Goal: Task Accomplishment & Management: Use online tool/utility

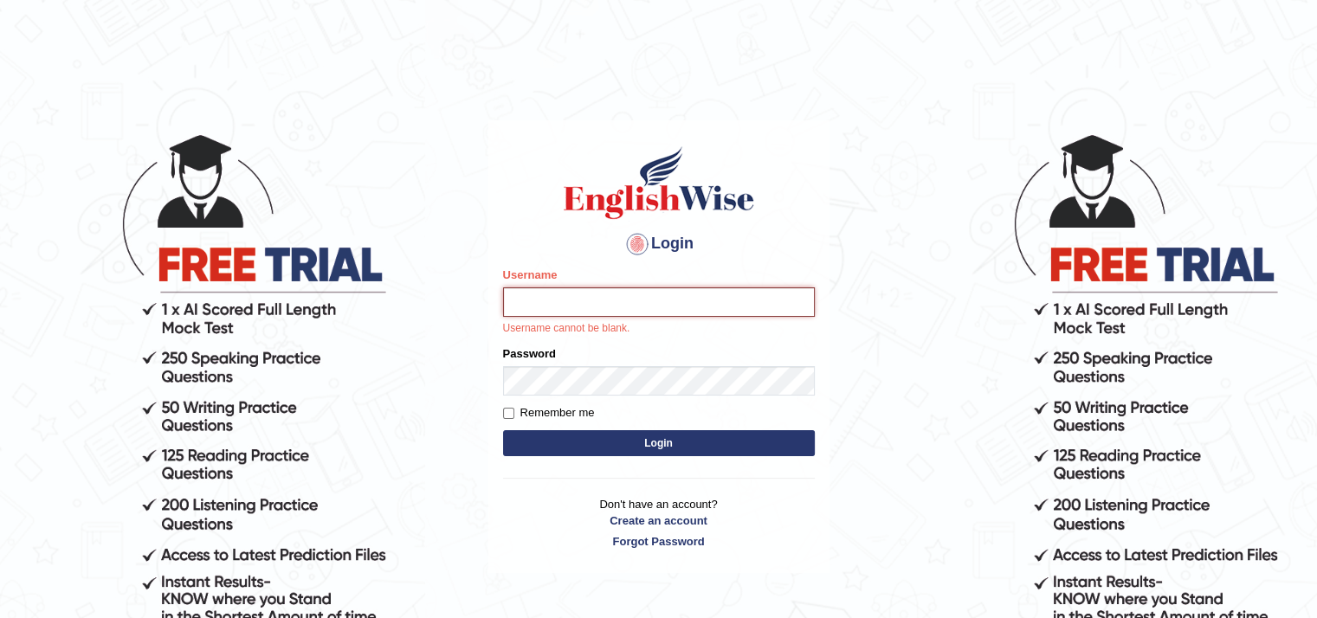
click at [544, 302] on input "Username" at bounding box center [659, 302] width 312 height 29
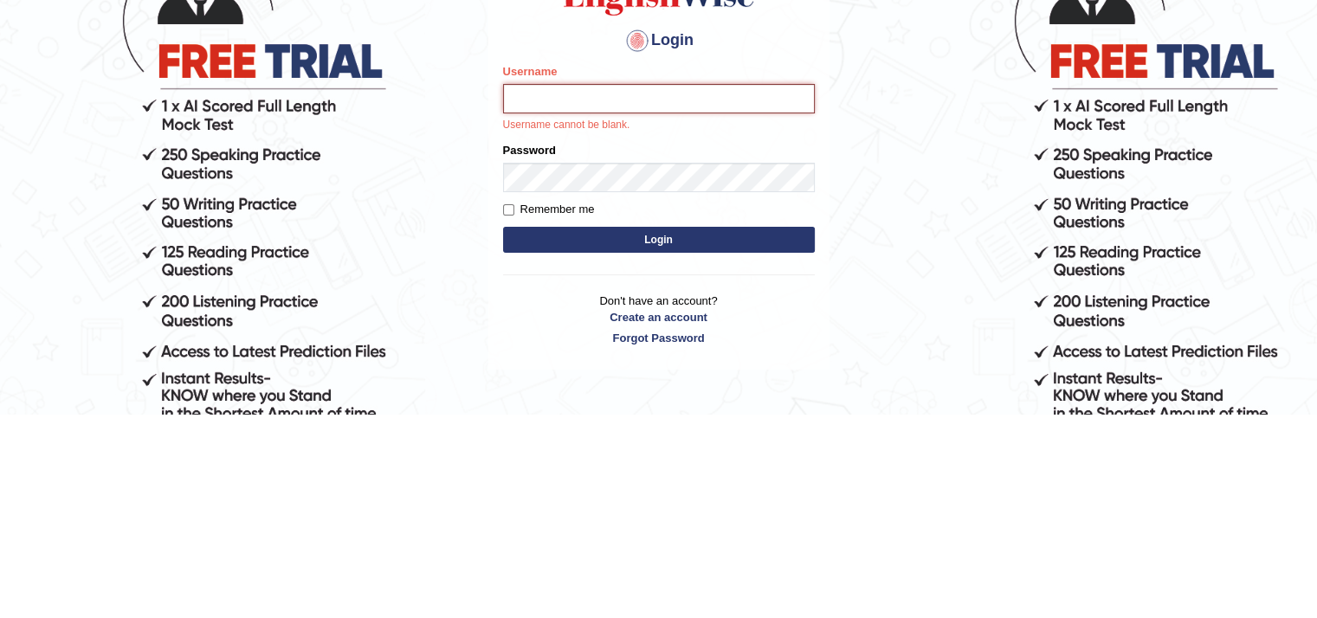
click at [667, 305] on input "Username" at bounding box center [659, 302] width 312 height 29
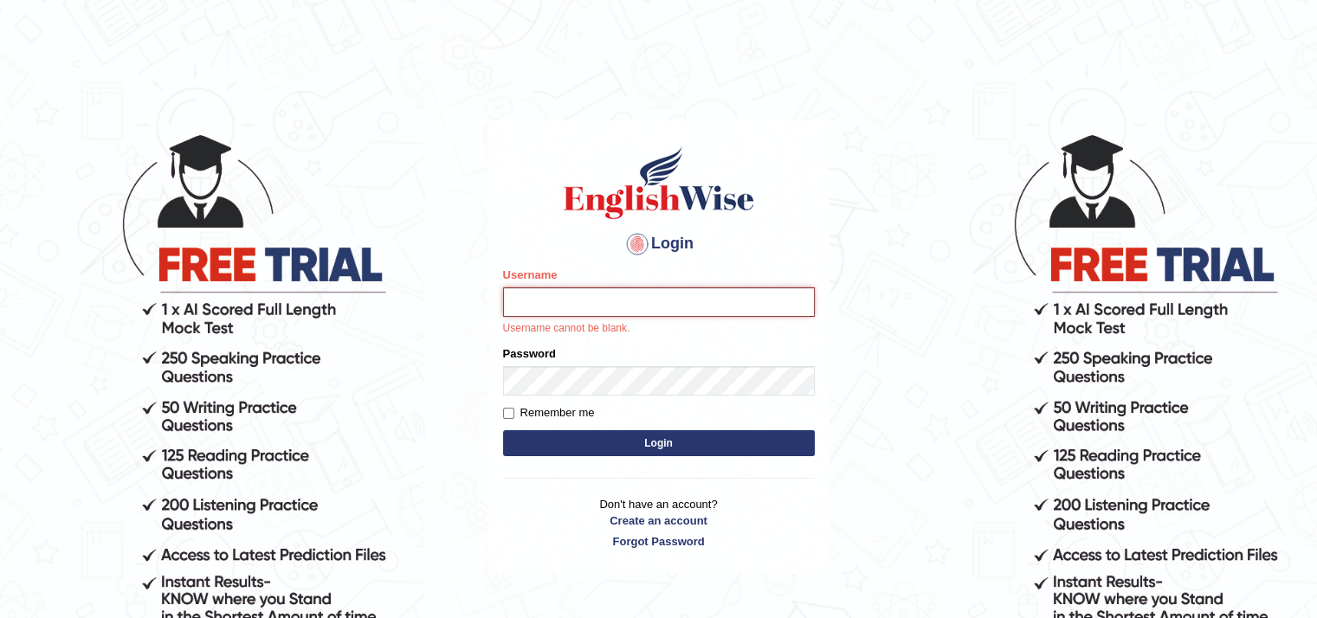
type input "Aryasmarika"
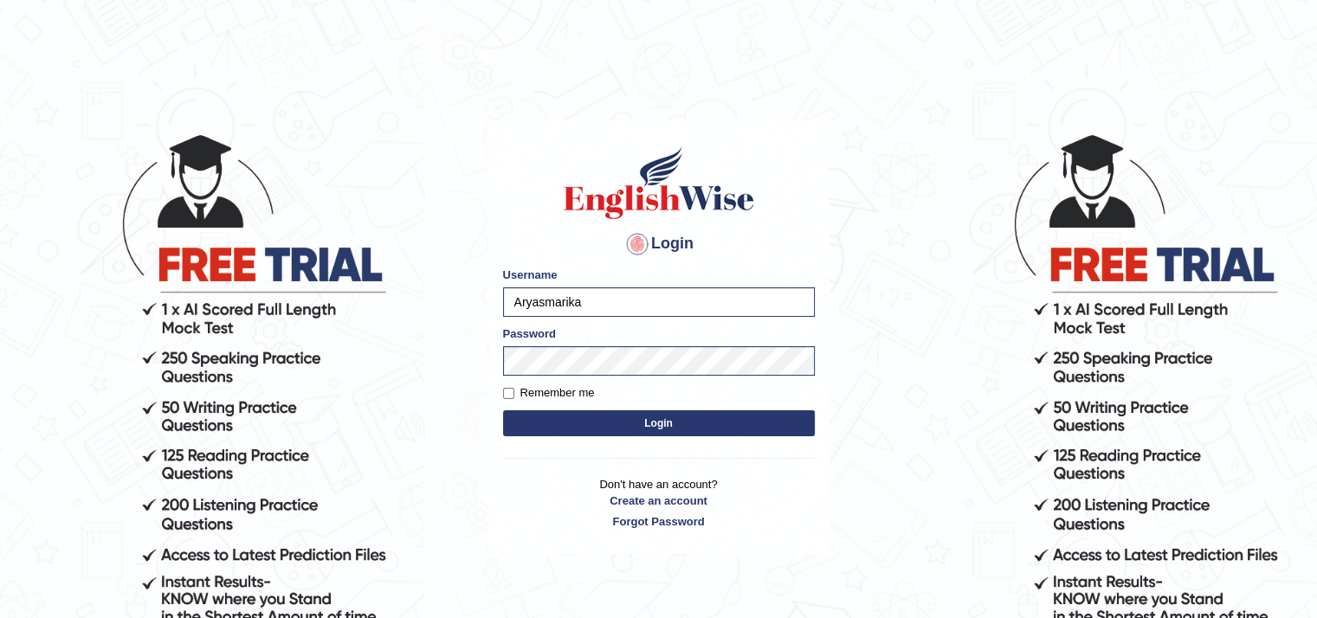
click at [656, 425] on button "Login" at bounding box center [659, 424] width 312 height 26
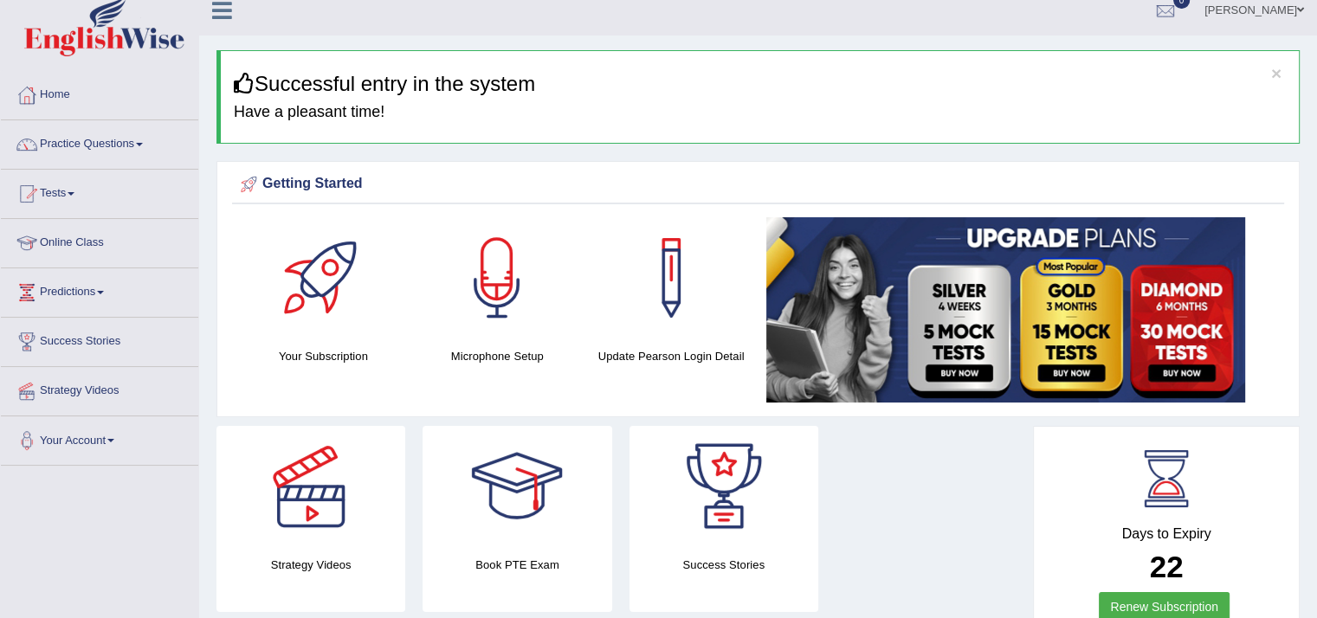
scroll to position [12, 0]
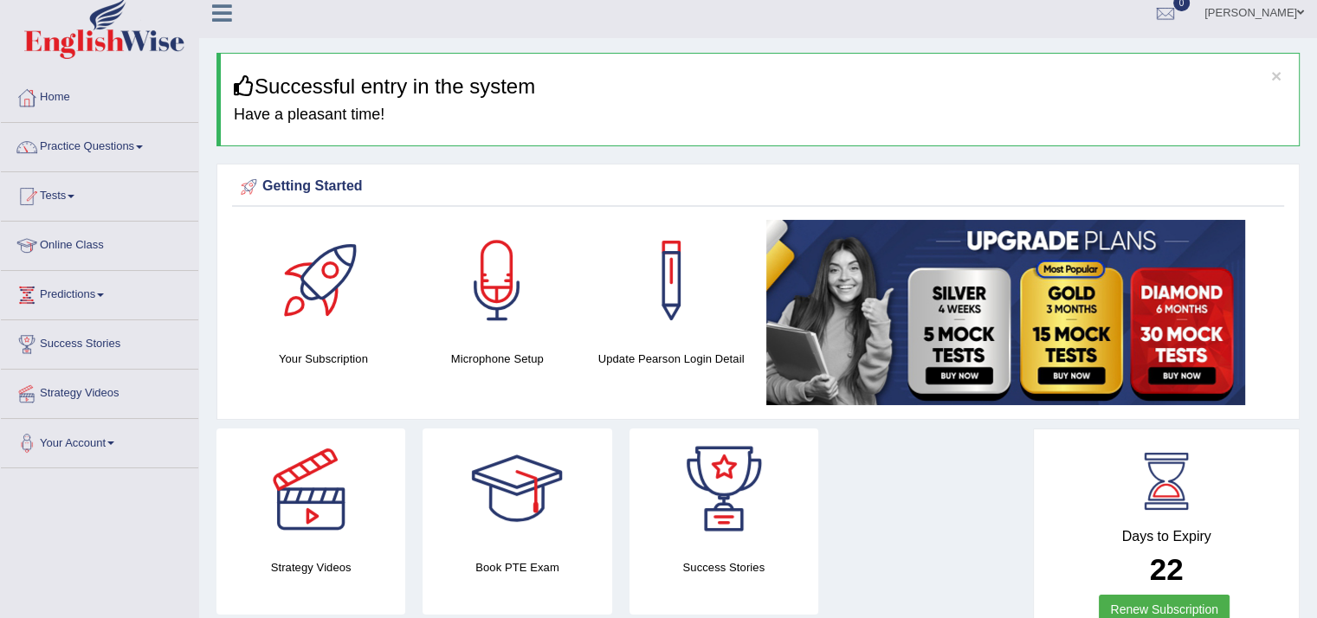
click at [100, 145] on link "Practice Questions" at bounding box center [99, 144] width 197 height 43
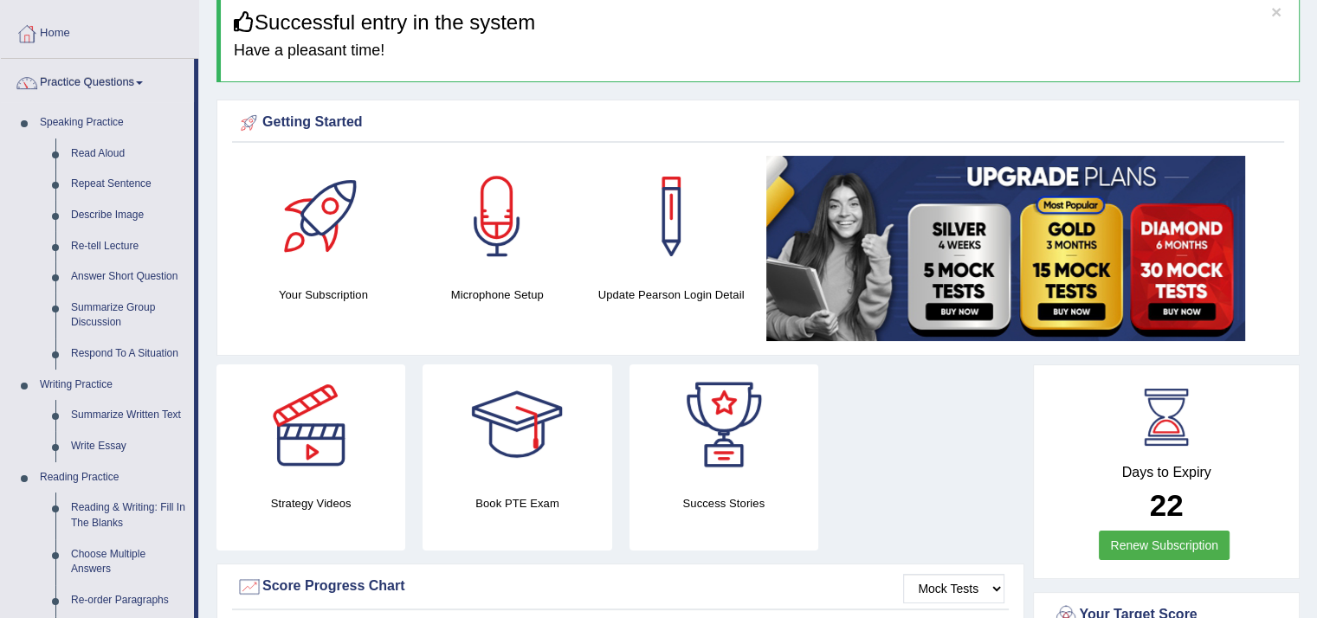
scroll to position [80, 0]
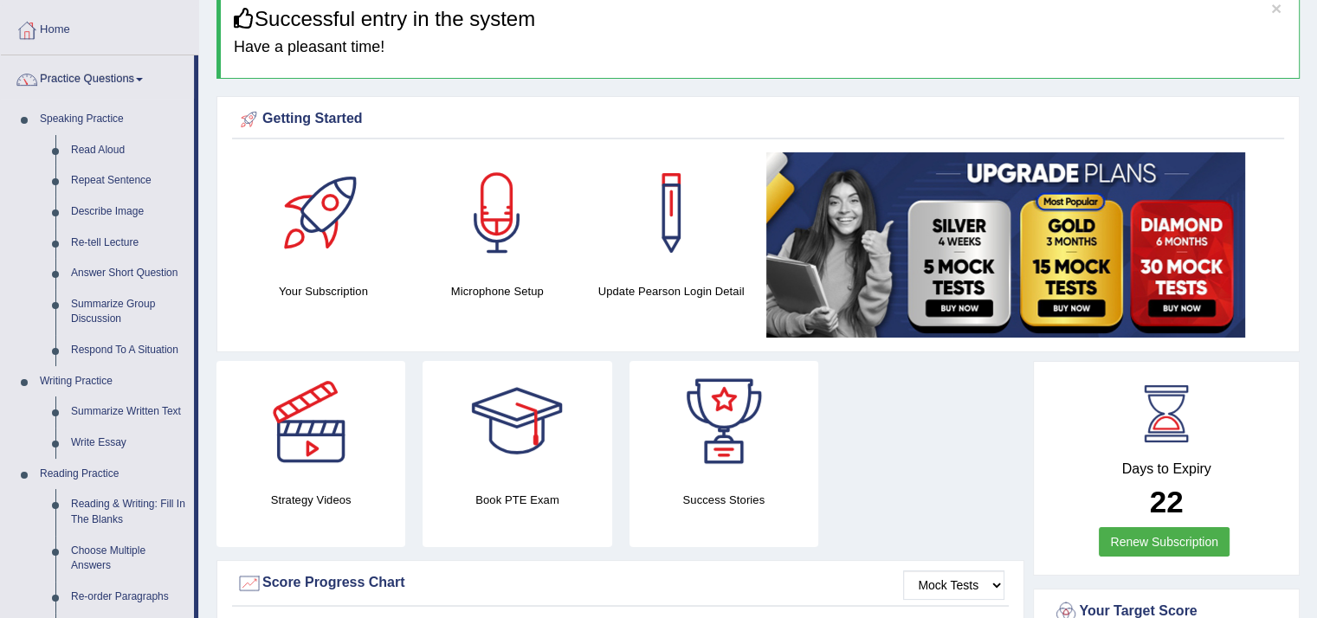
click at [114, 180] on link "Repeat Sentence" at bounding box center [128, 180] width 131 height 31
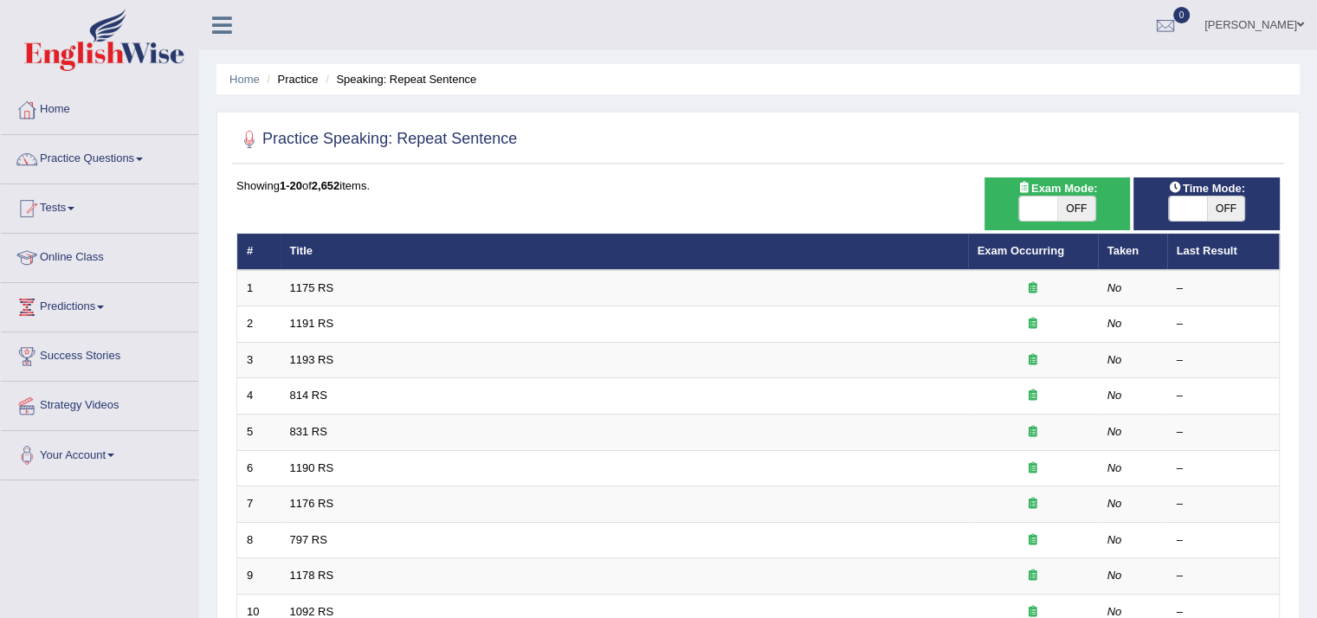
click at [319, 287] on link "1175 RS" at bounding box center [312, 287] width 44 height 13
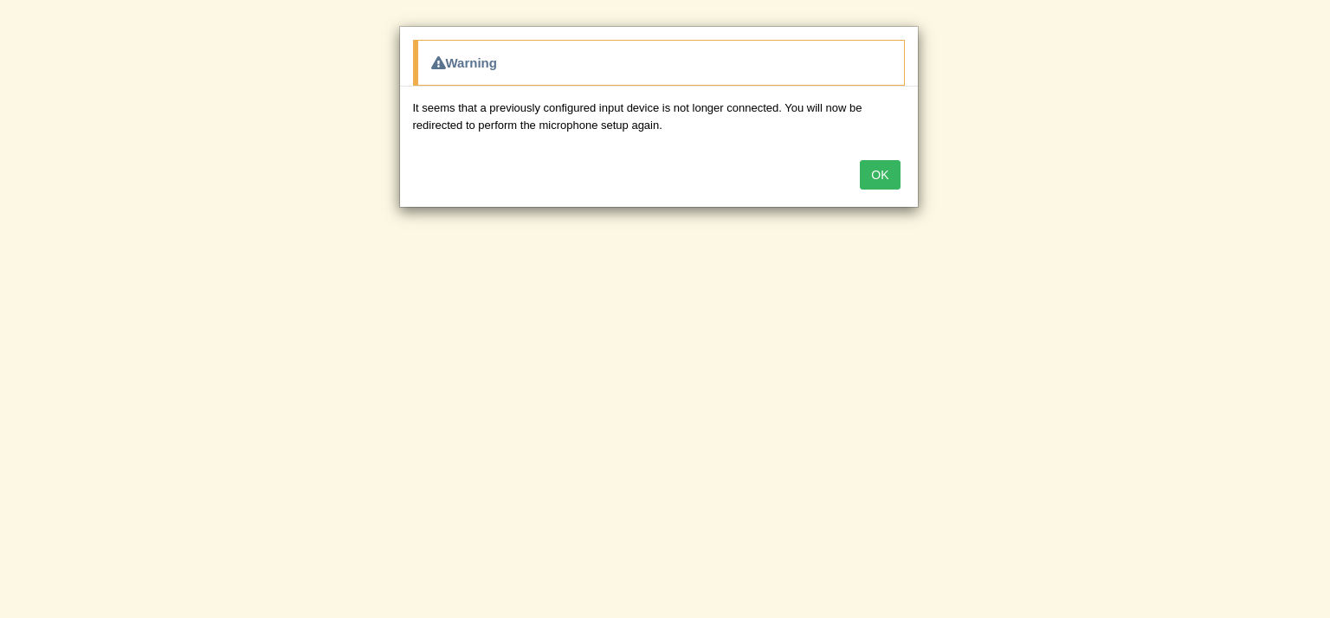
click at [883, 177] on button "OK" at bounding box center [880, 174] width 40 height 29
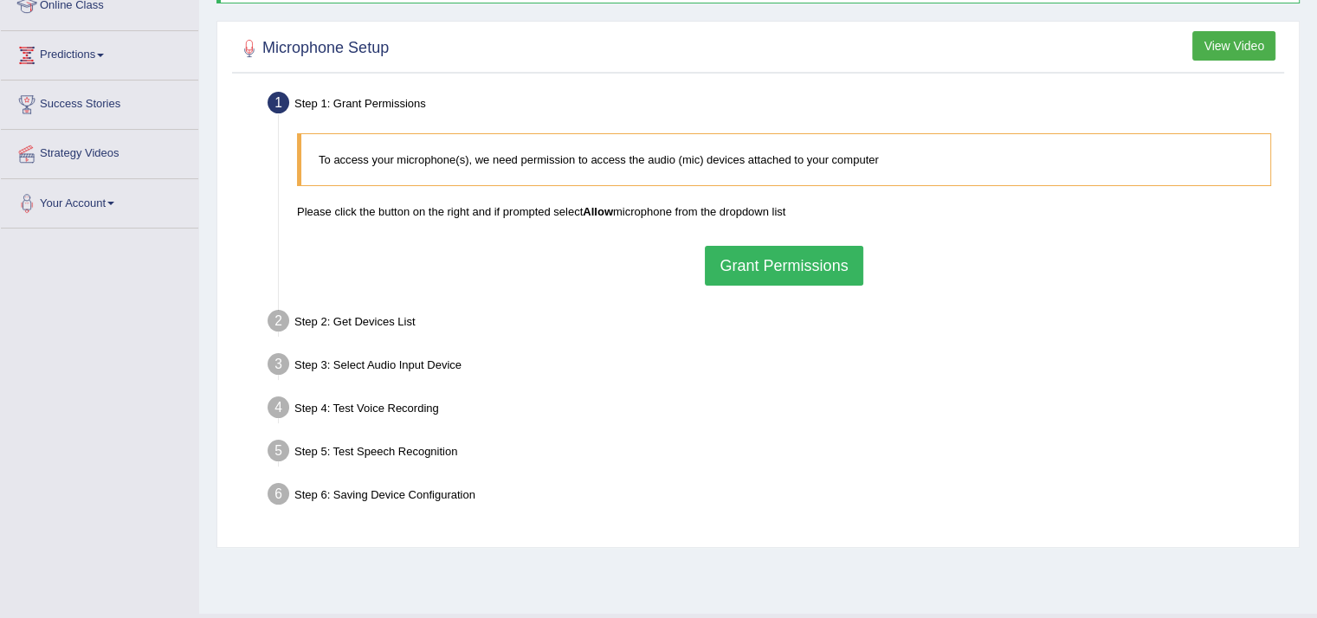
scroll to position [291, 0]
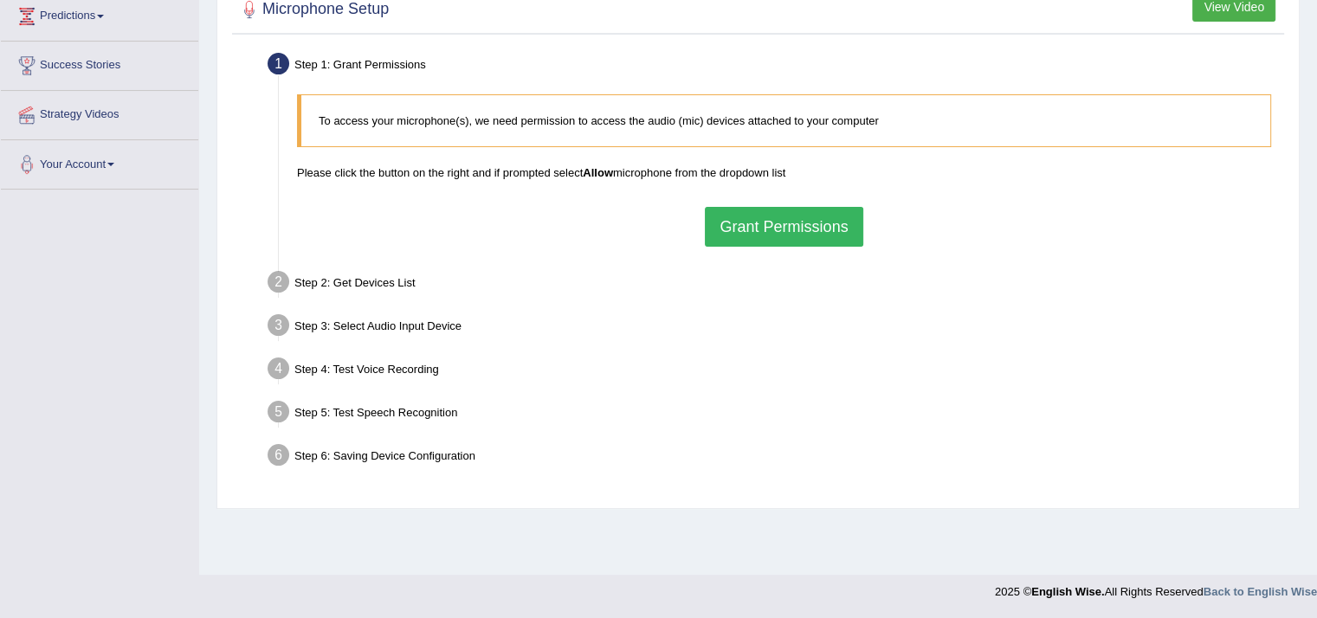
click at [811, 230] on button "Grant Permissions" at bounding box center [784, 227] width 158 height 40
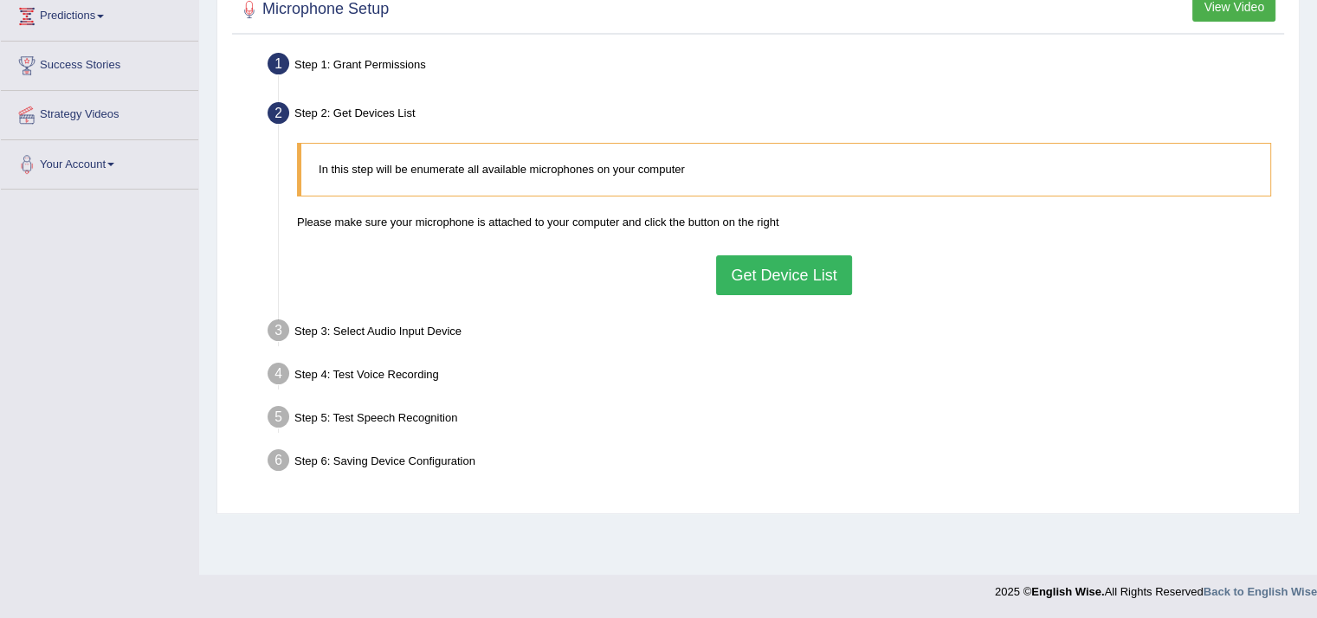
click at [780, 279] on button "Get Device List" at bounding box center [783, 275] width 135 height 40
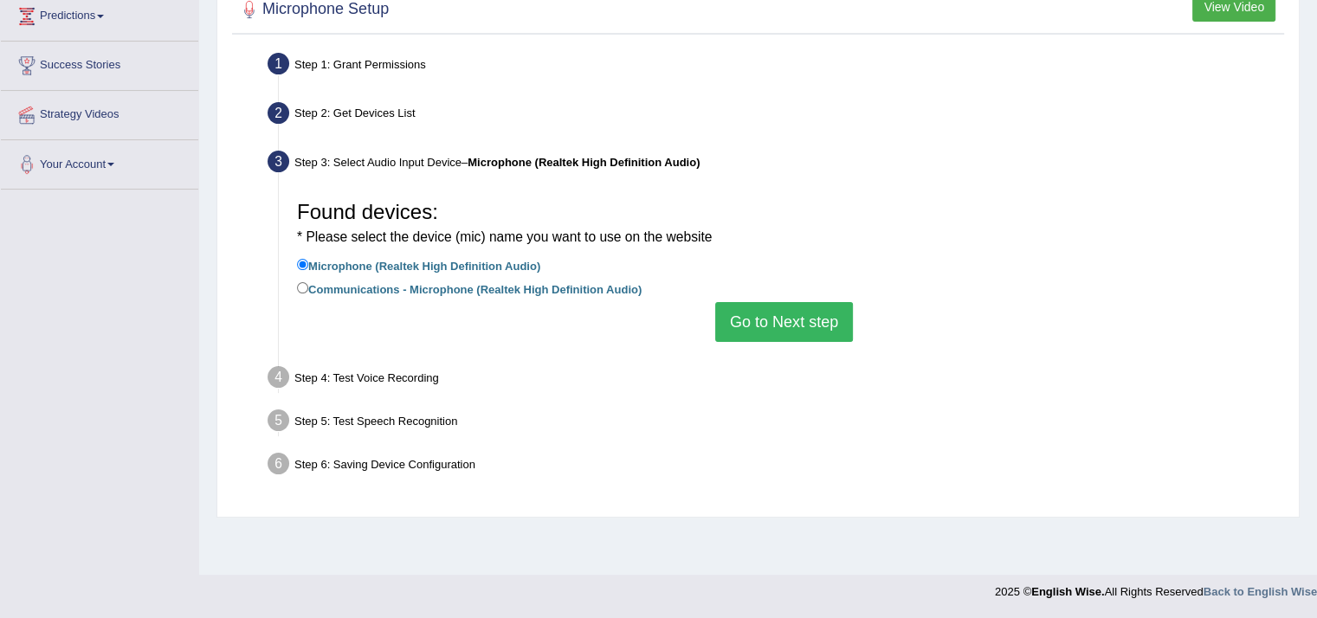
click at [784, 329] on button "Go to Next step" at bounding box center [784, 322] width 138 height 40
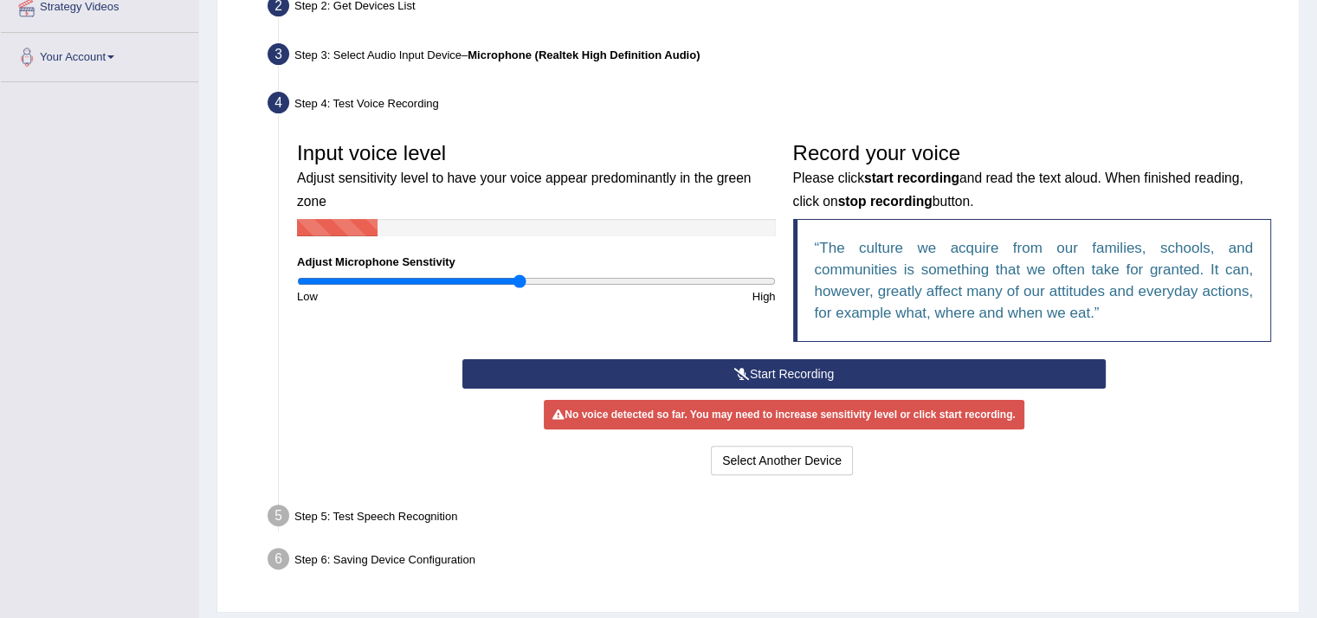
scroll to position [403, 0]
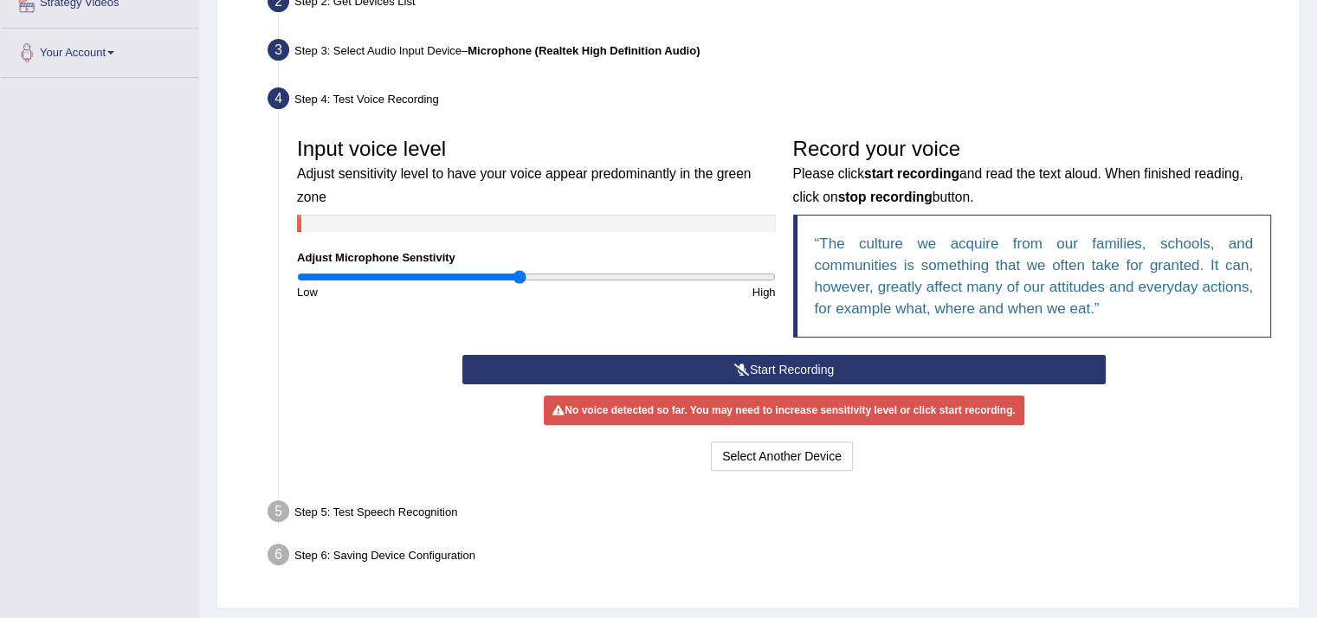
click at [776, 380] on button "Start Recording" at bounding box center [783, 369] width 643 height 29
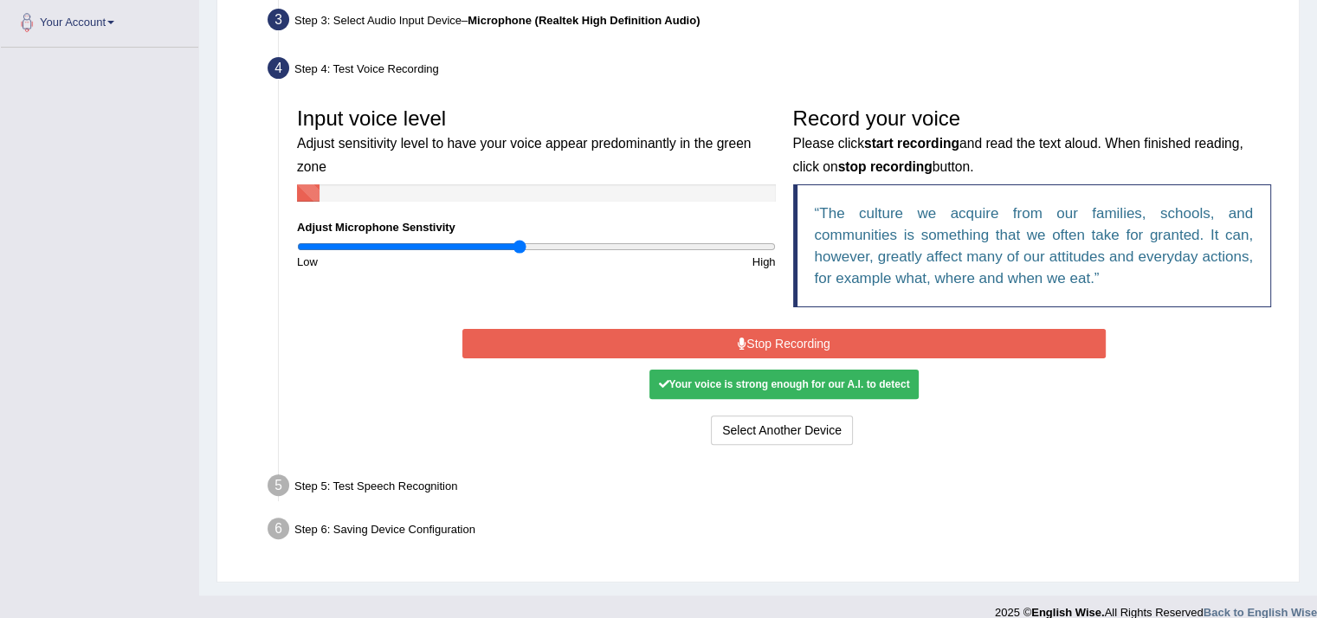
scroll to position [436, 0]
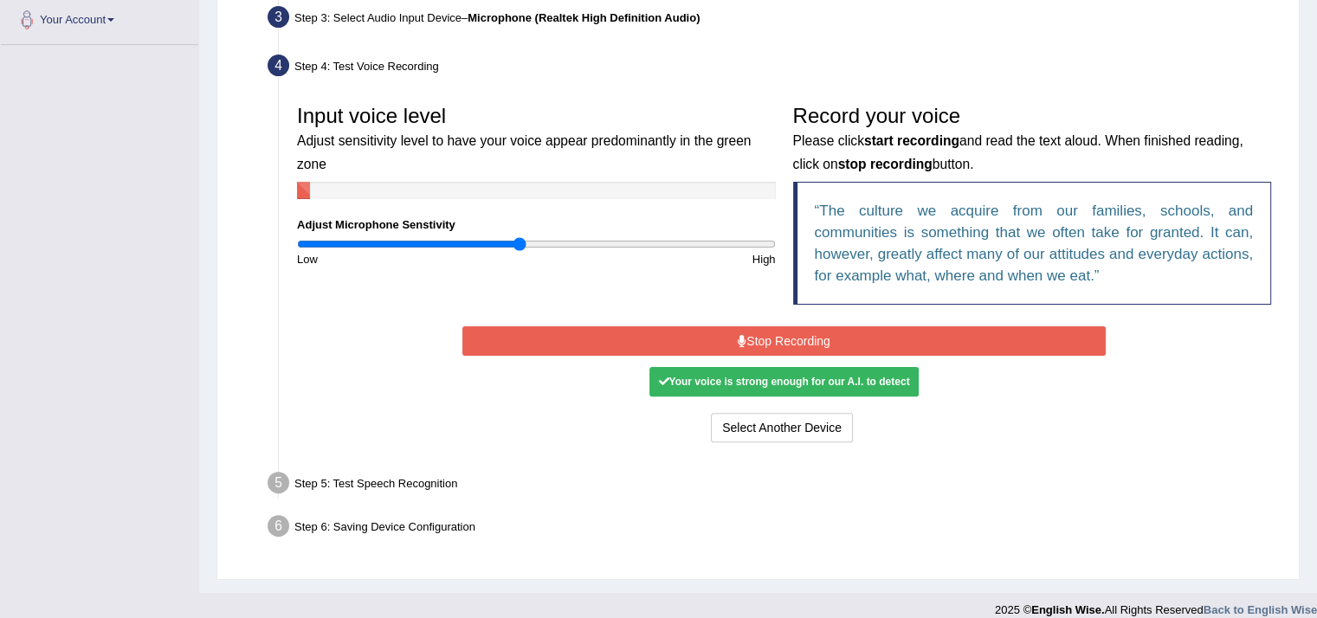
click at [829, 342] on button "Stop Recording" at bounding box center [783, 341] width 643 height 29
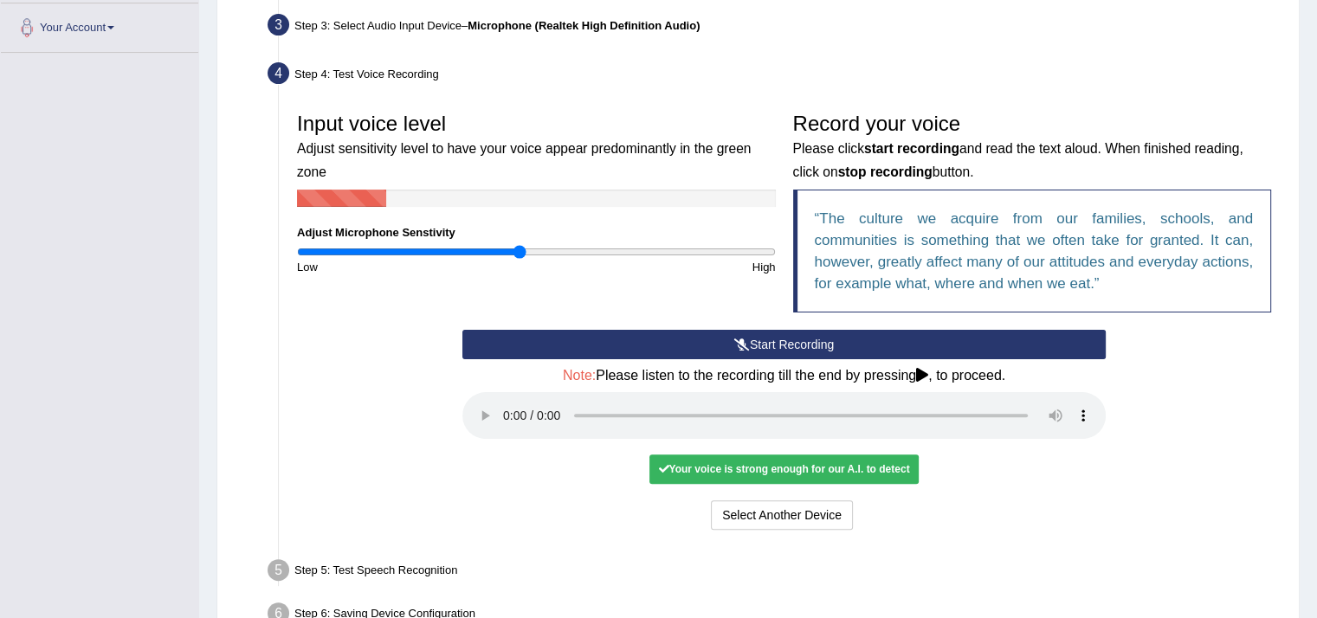
scroll to position [531, 0]
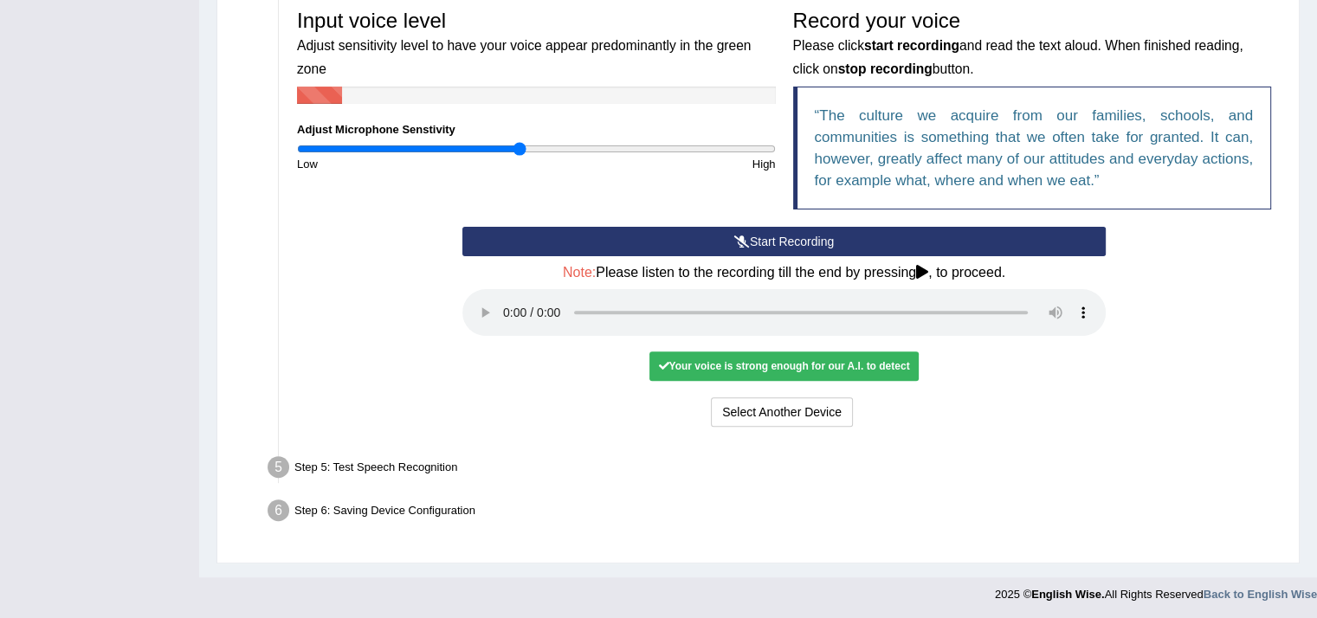
click at [790, 363] on div "Your voice is strong enough for our A.I. to detect" at bounding box center [784, 366] width 268 height 29
click at [759, 360] on div "Your voice is strong enough for our A.I. to detect" at bounding box center [784, 366] width 268 height 29
click at [412, 477] on div "Step 5: Test Speech Recognition" at bounding box center [775, 470] width 1031 height 38
click at [854, 375] on div "Your voice is strong enough for our A.I. to detect" at bounding box center [784, 366] width 268 height 29
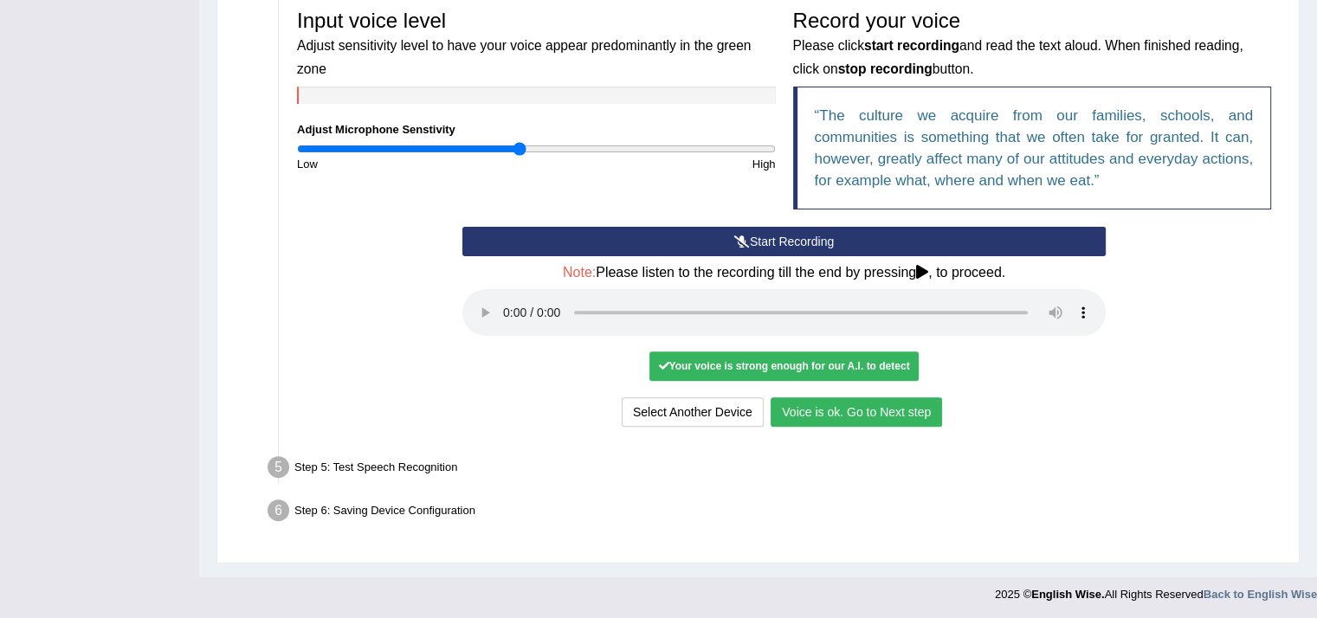
click at [877, 409] on button "Voice is ok. Go to Next step" at bounding box center [856, 412] width 171 height 29
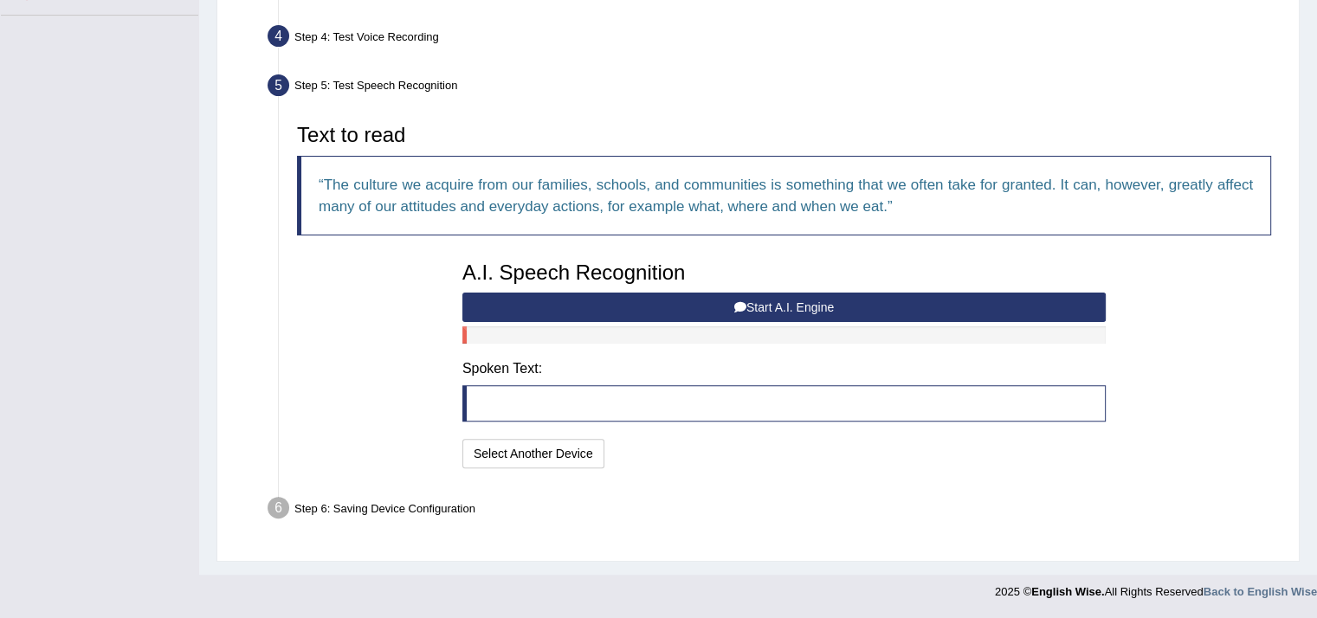
scroll to position [462, 0]
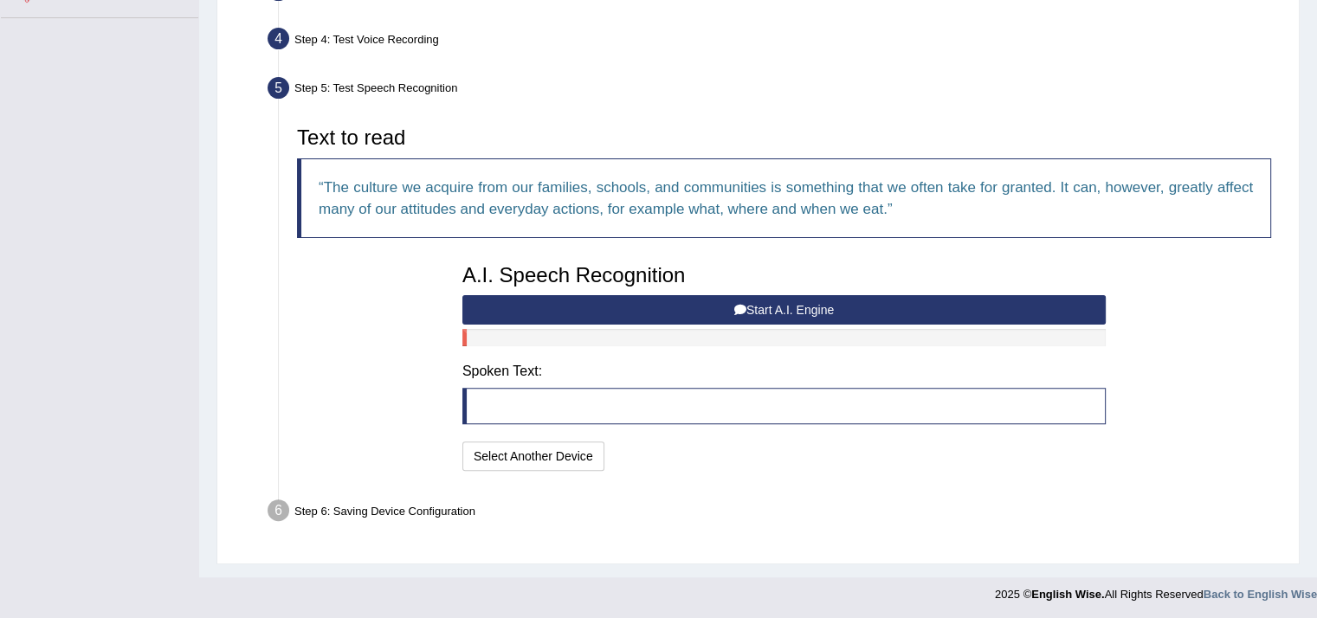
click at [831, 312] on button "Start A.I. Engine" at bounding box center [783, 309] width 643 height 29
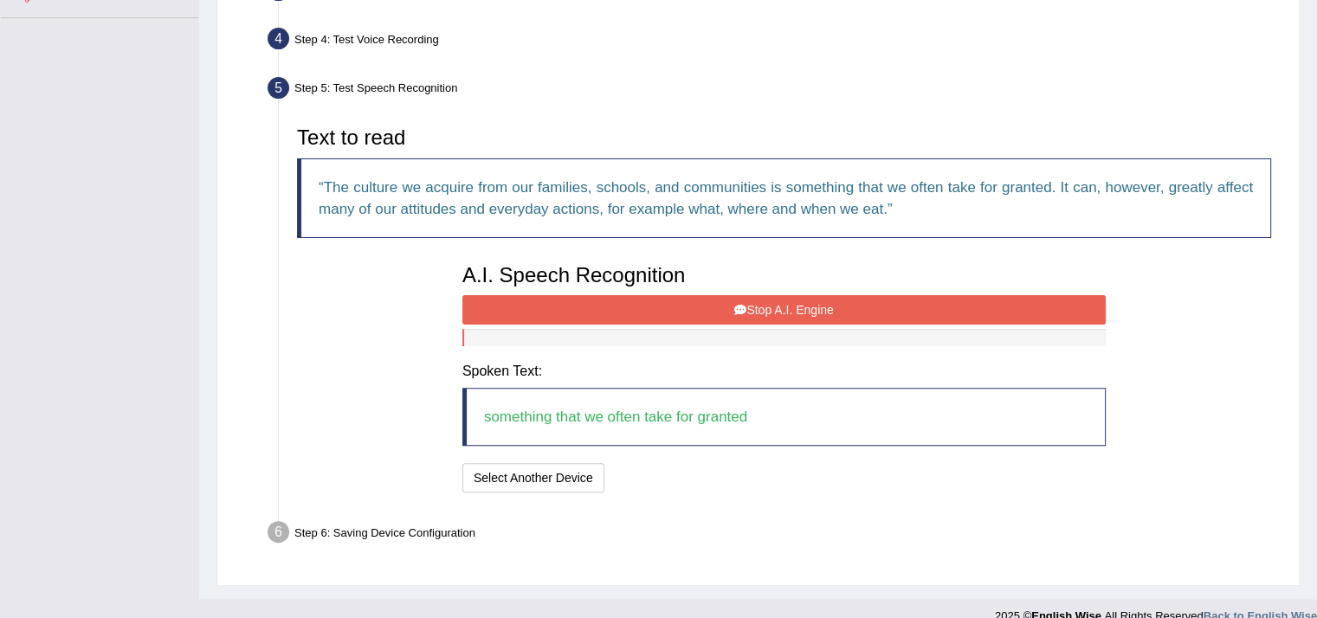
click at [842, 312] on button "Stop A.I. Engine" at bounding box center [783, 309] width 643 height 29
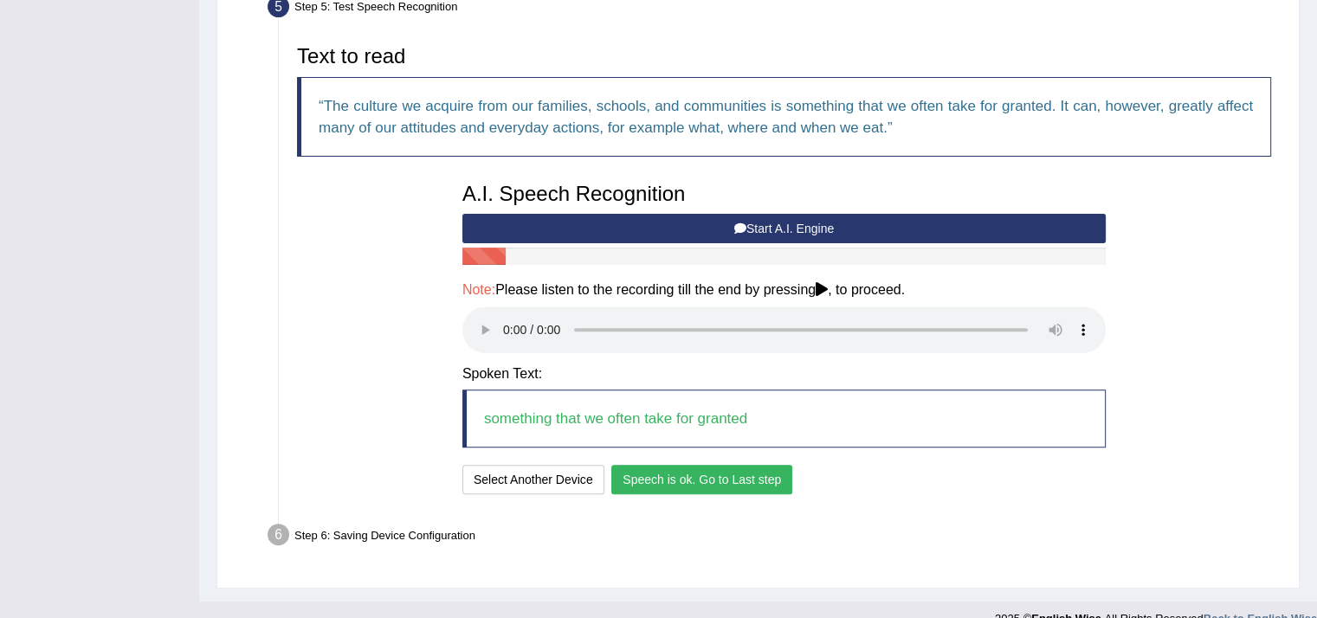
scroll to position [568, 0]
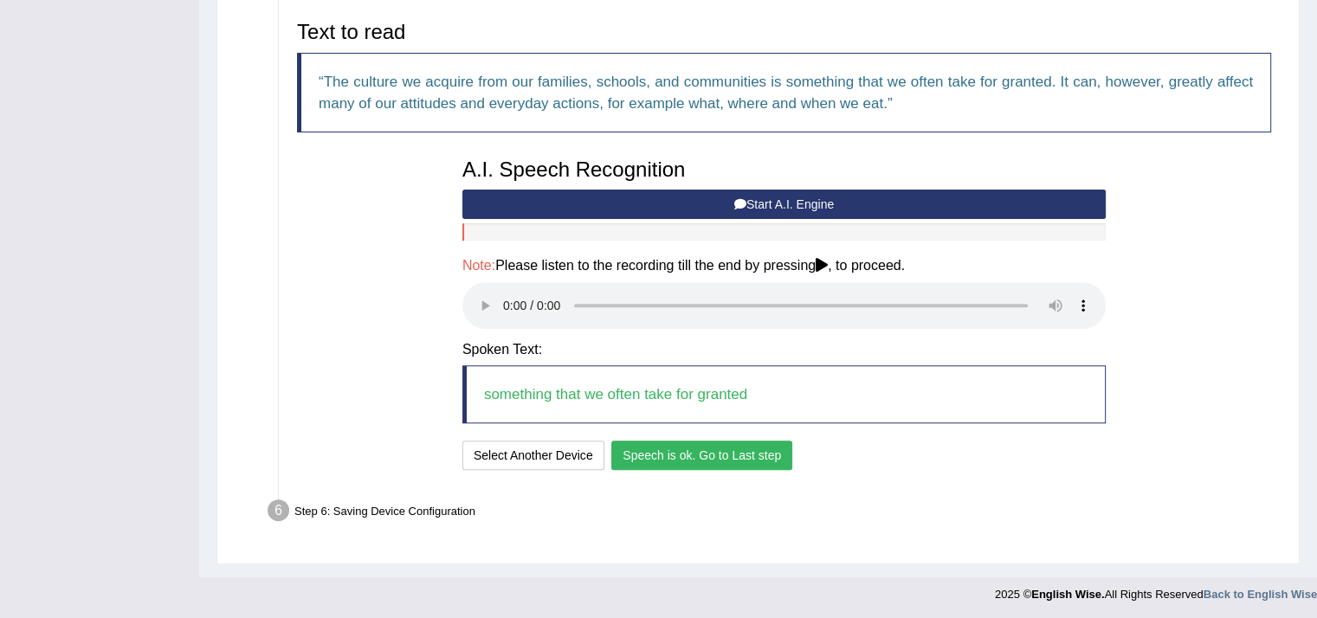
click at [747, 454] on button "Speech is ok. Go to Last step" at bounding box center [701, 455] width 181 height 29
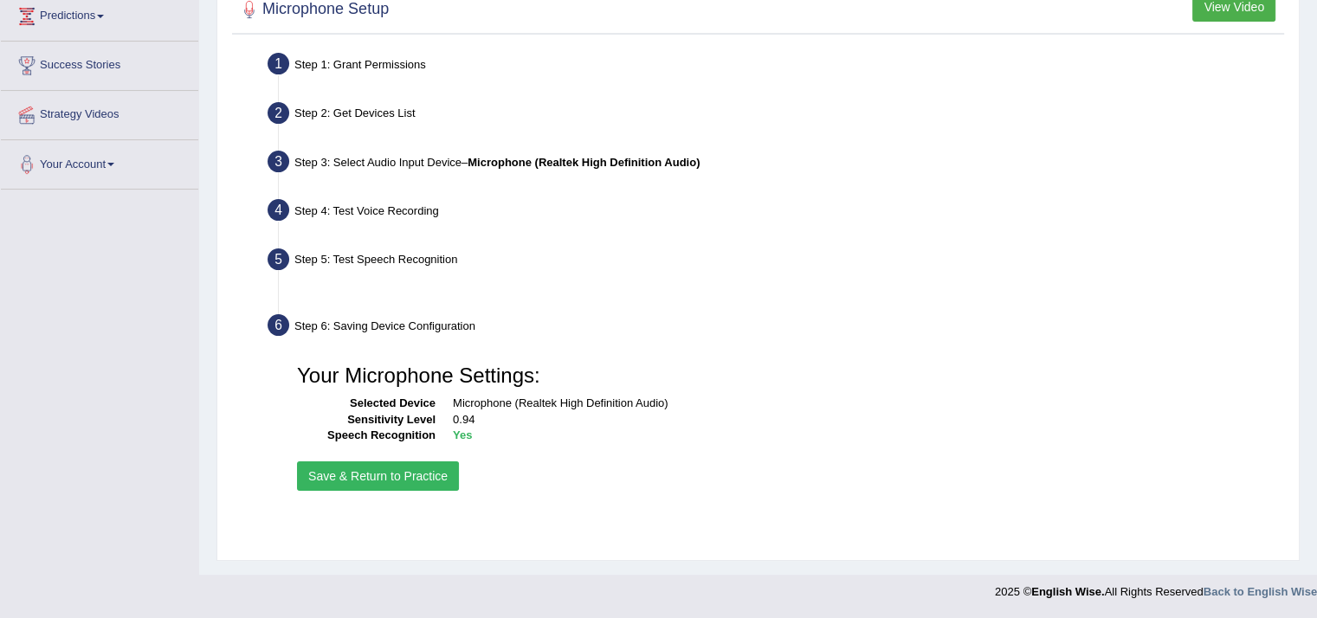
scroll to position [291, 0]
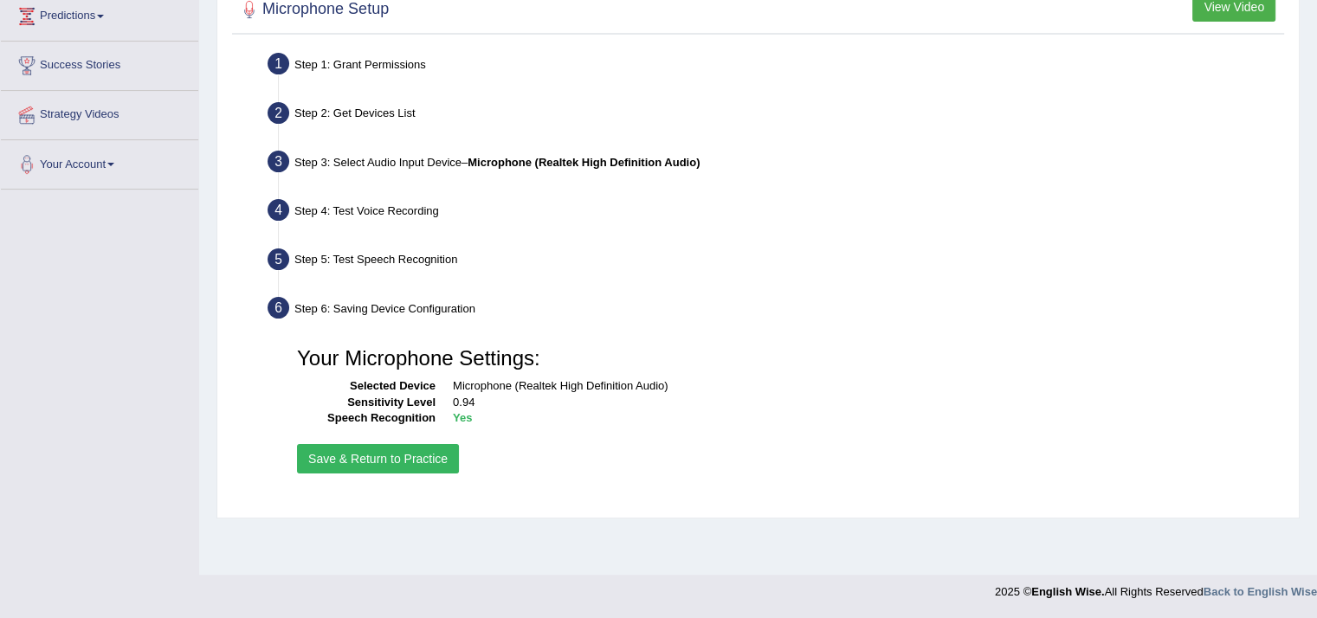
click at [386, 456] on button "Save & Return to Practice" at bounding box center [378, 458] width 162 height 29
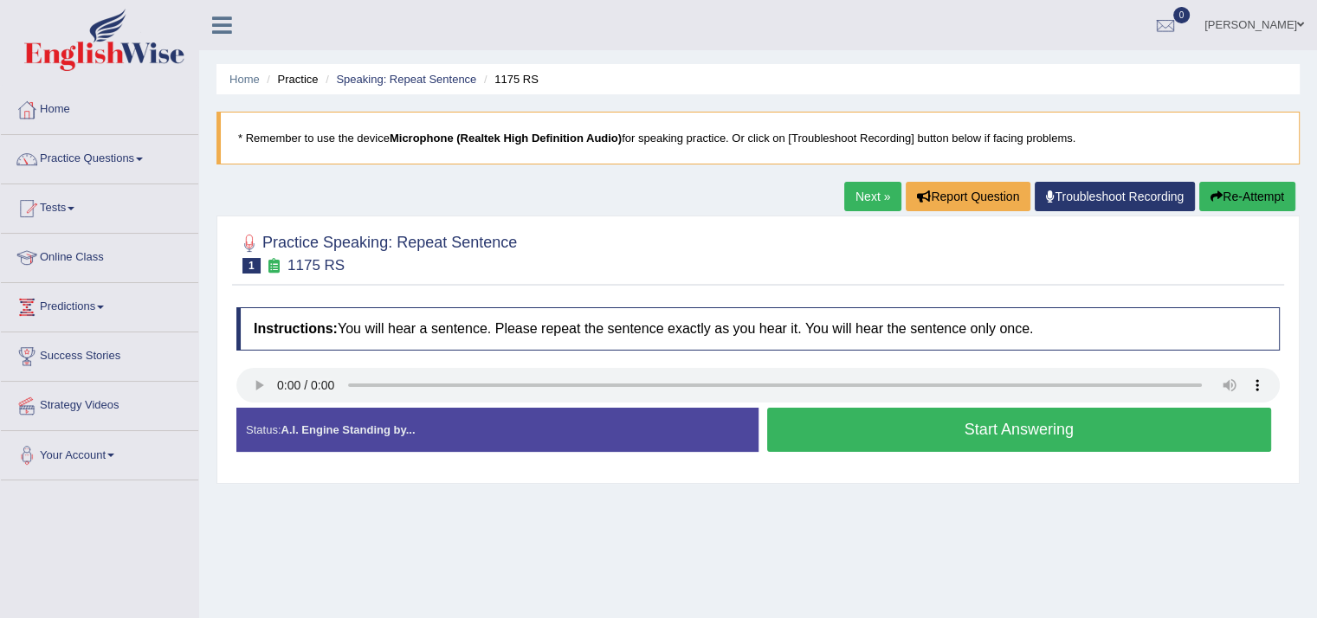
click at [80, 153] on link "Practice Questions" at bounding box center [99, 156] width 197 height 43
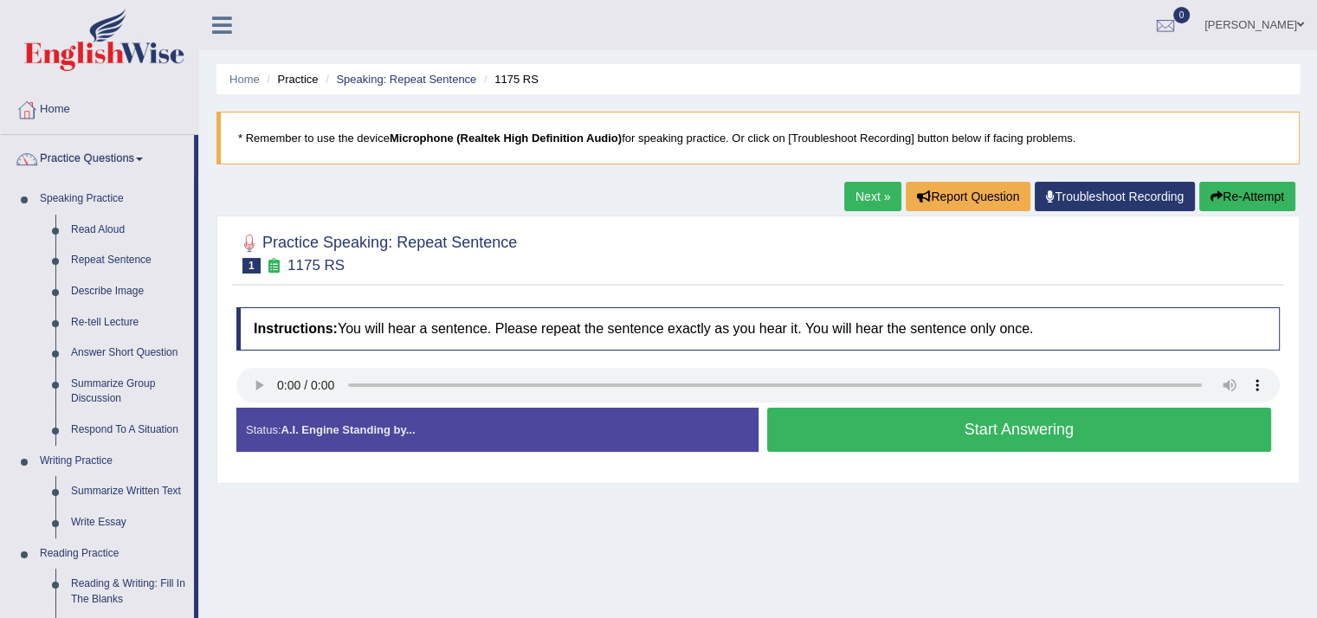
click at [100, 258] on link "Repeat Sentence" at bounding box center [128, 260] width 131 height 31
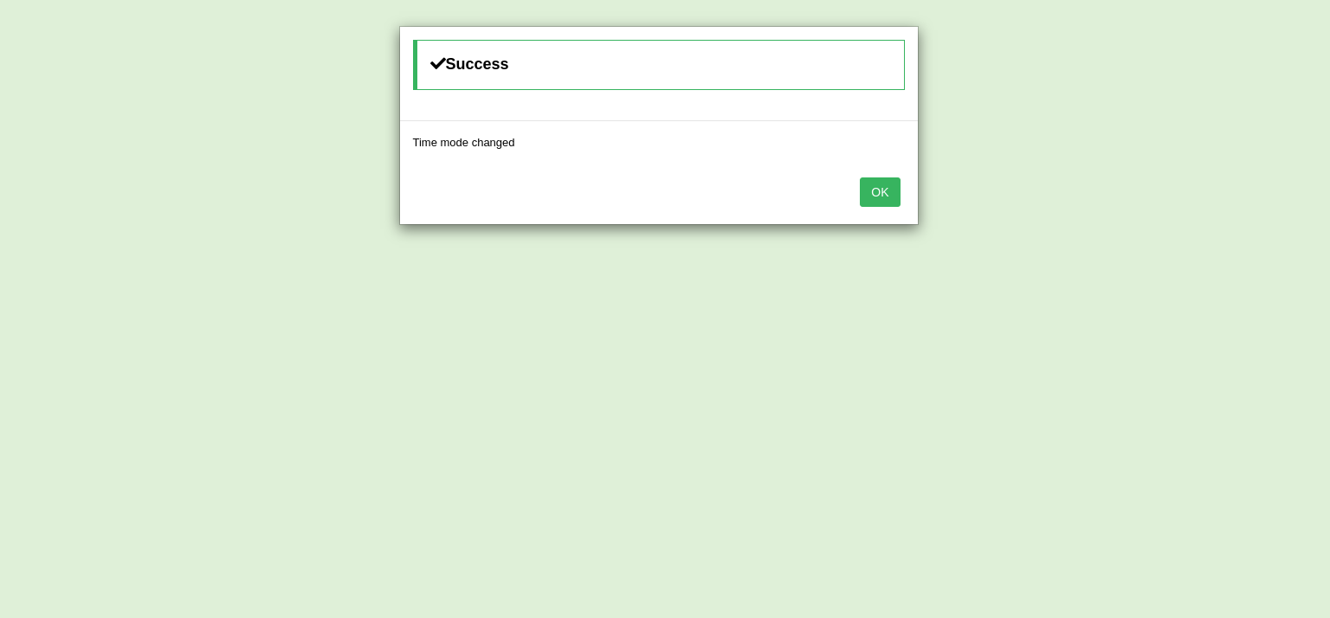
click at [883, 190] on button "OK" at bounding box center [880, 192] width 40 height 29
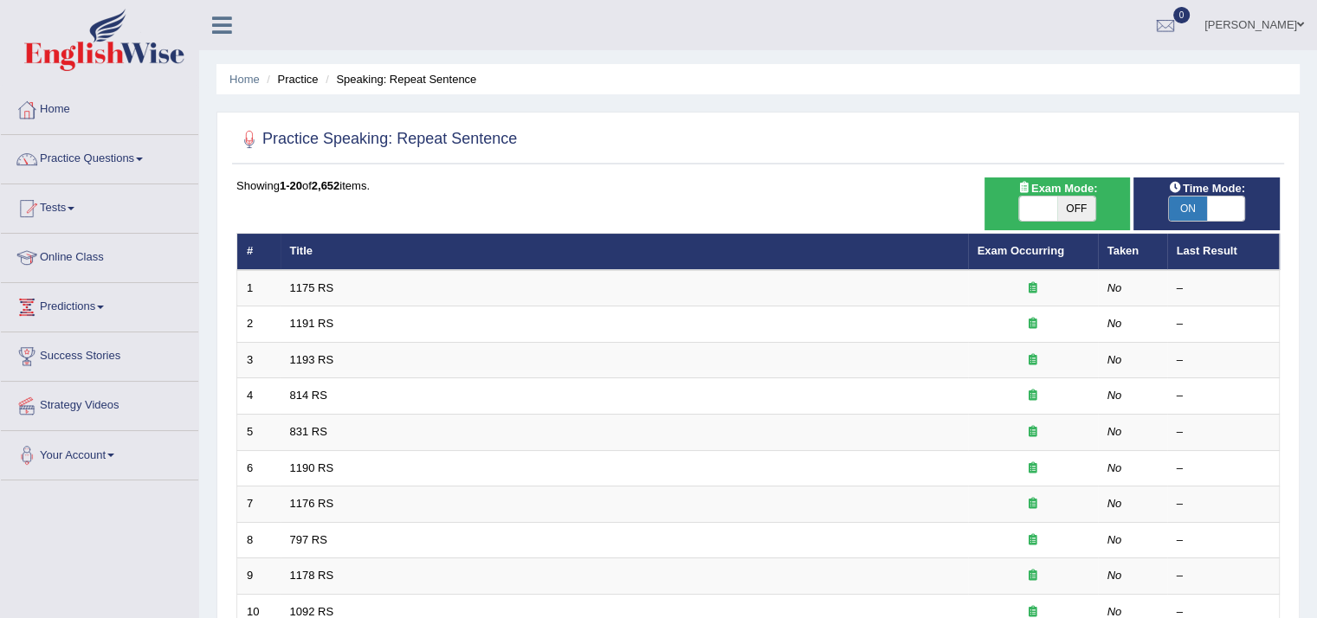
click at [316, 286] on link "1175 RS" at bounding box center [312, 287] width 44 height 13
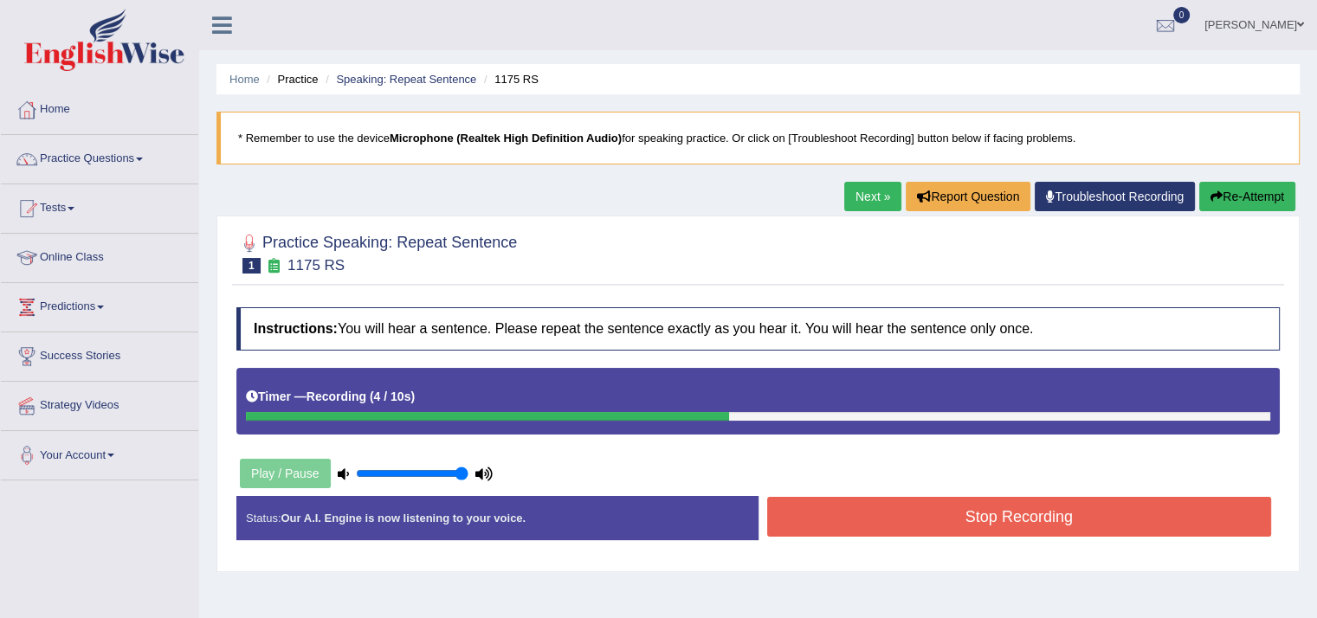
click at [1161, 521] on button "Stop Recording" at bounding box center [1019, 517] width 505 height 40
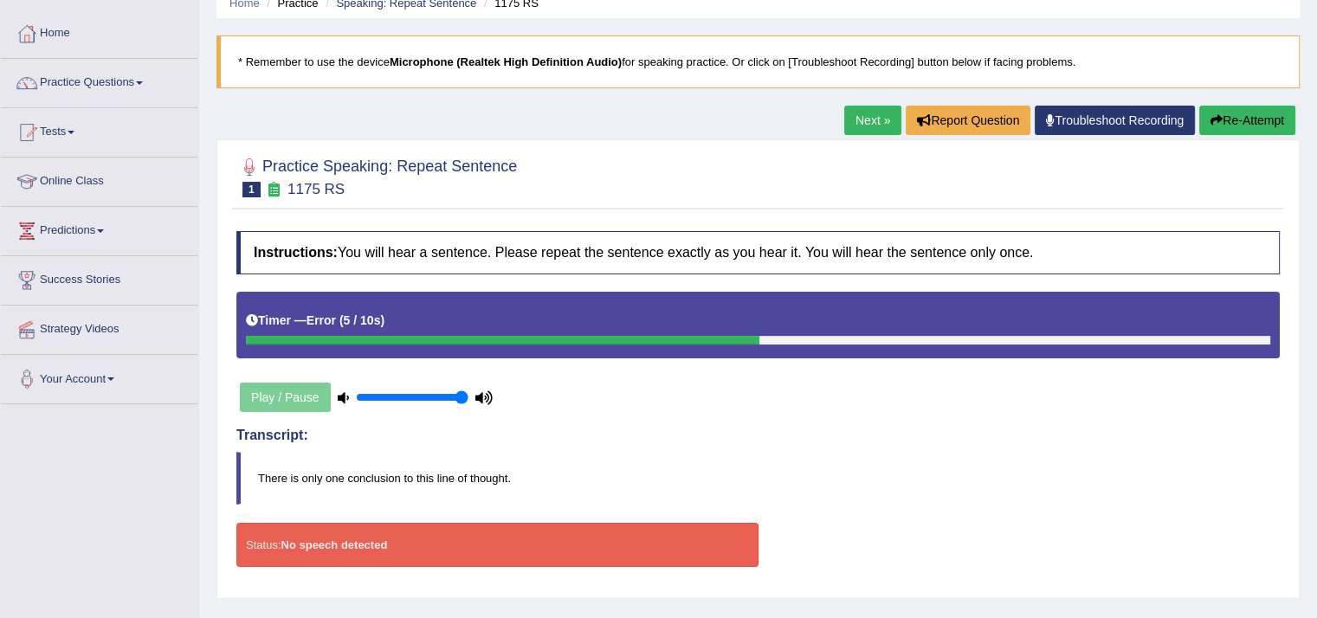
scroll to position [84, 0]
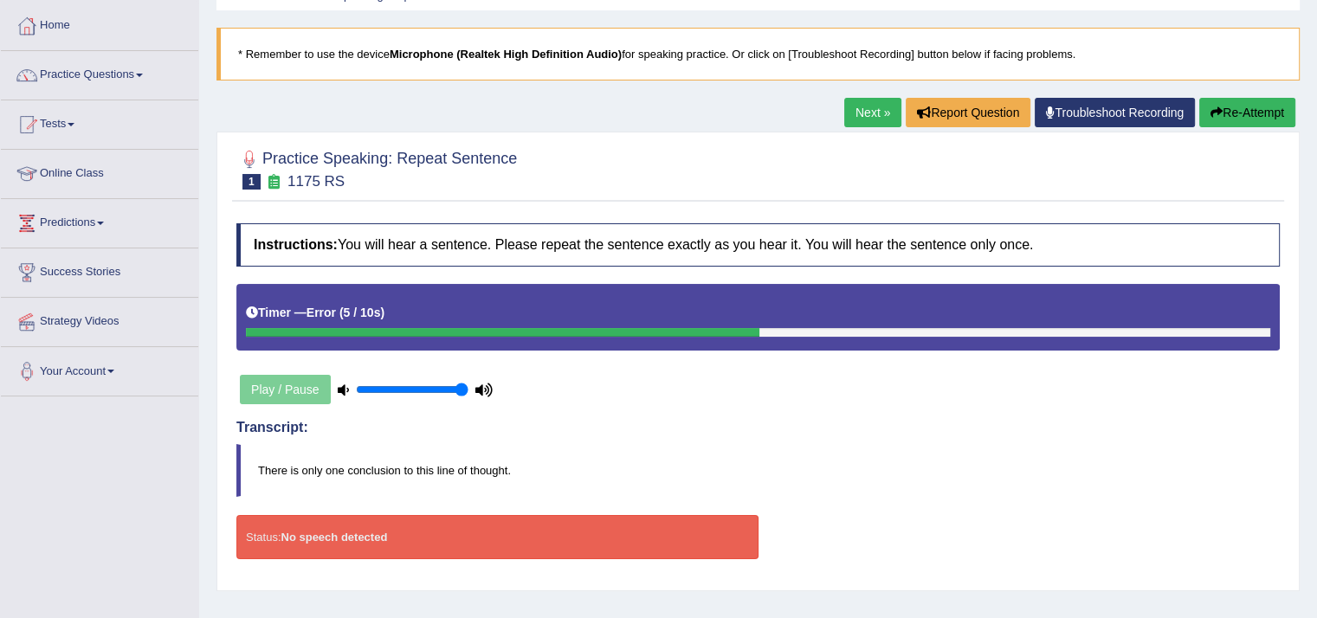
click at [1217, 111] on icon "button" at bounding box center [1217, 113] width 12 height 12
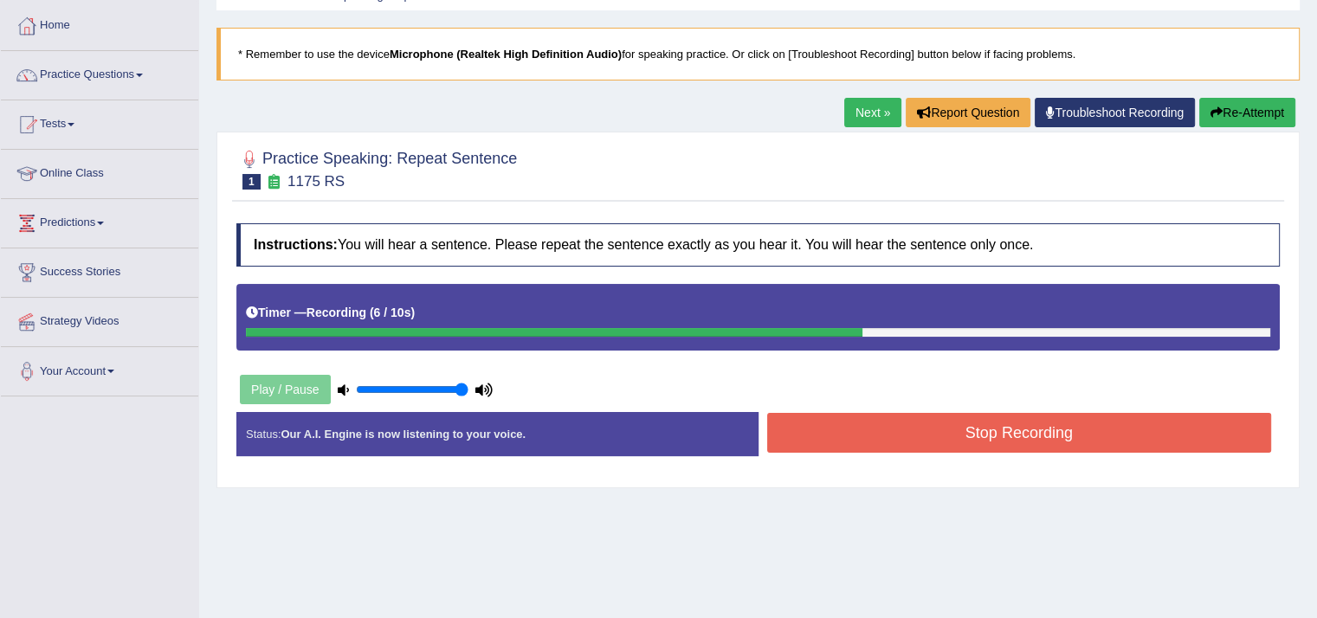
click at [1133, 436] on button "Stop Recording" at bounding box center [1019, 433] width 505 height 40
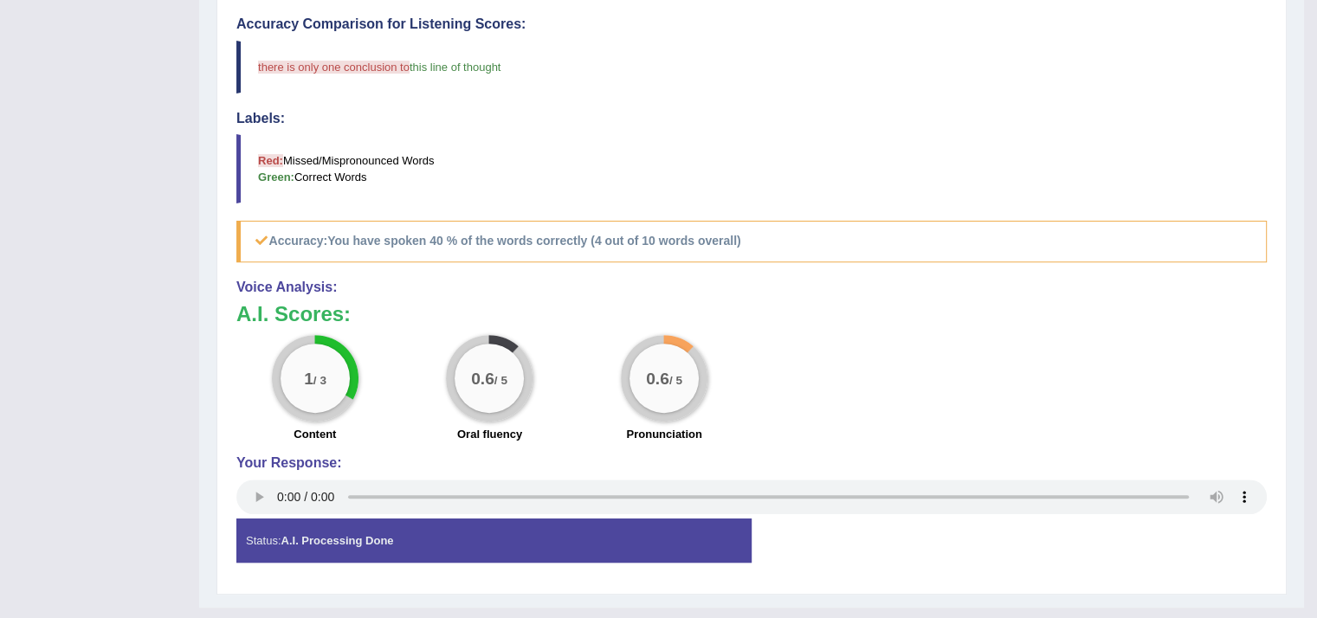
scroll to position [622, 0]
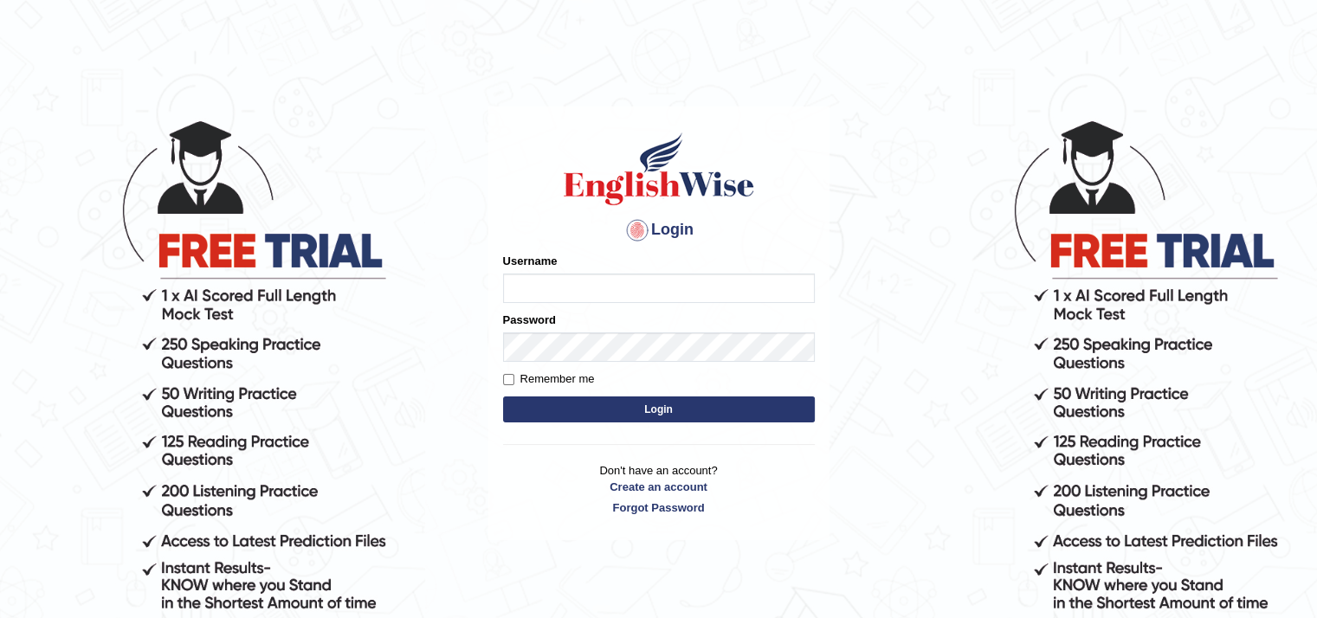
scroll to position [17, 0]
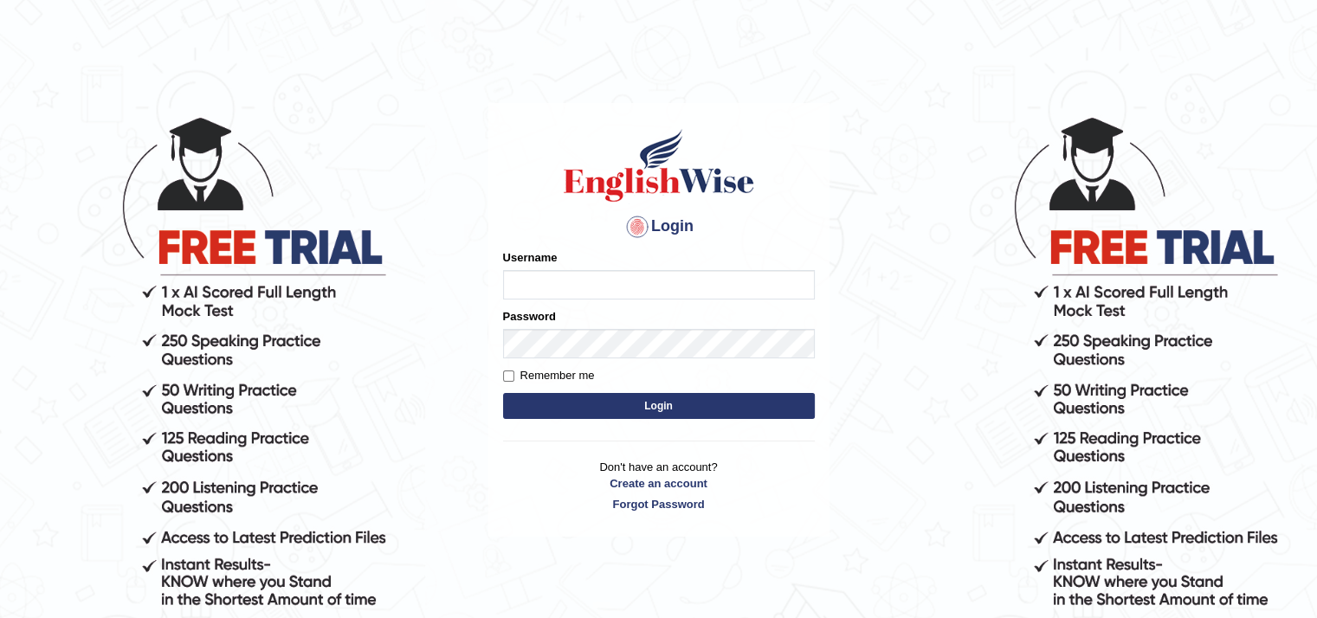
click at [585, 288] on input "Username" at bounding box center [659, 284] width 312 height 29
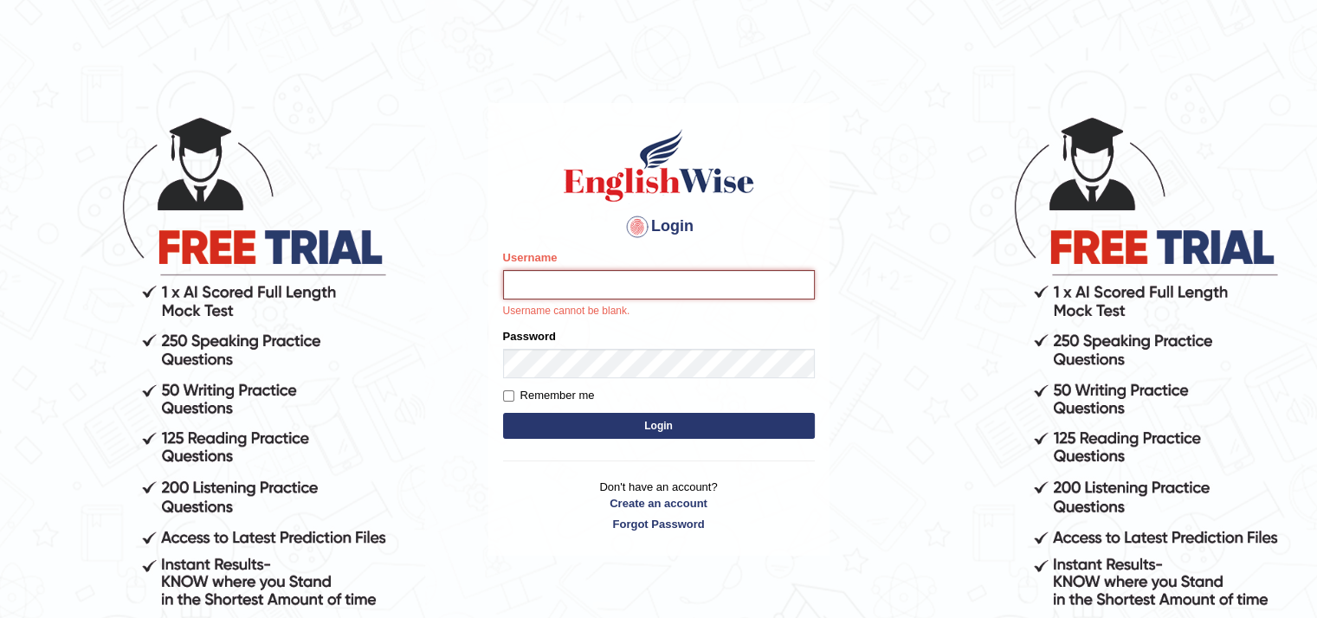
type input "Aryasmarika"
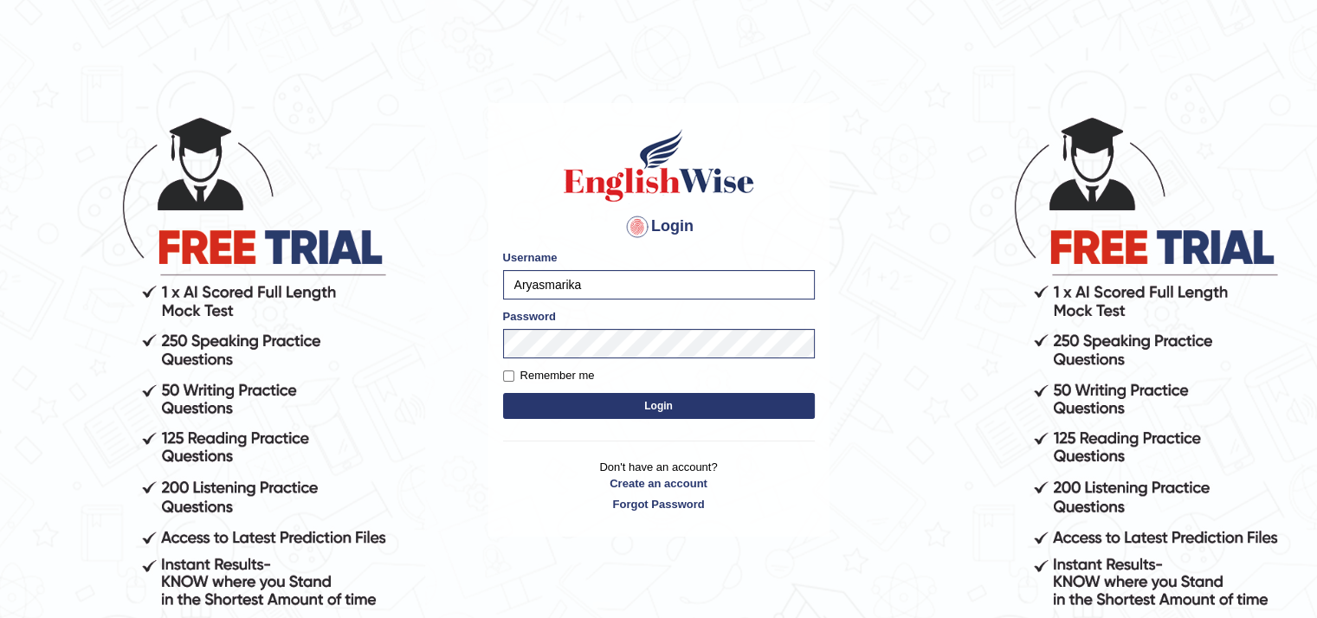
click at [542, 397] on button "Login" at bounding box center [659, 406] width 312 height 26
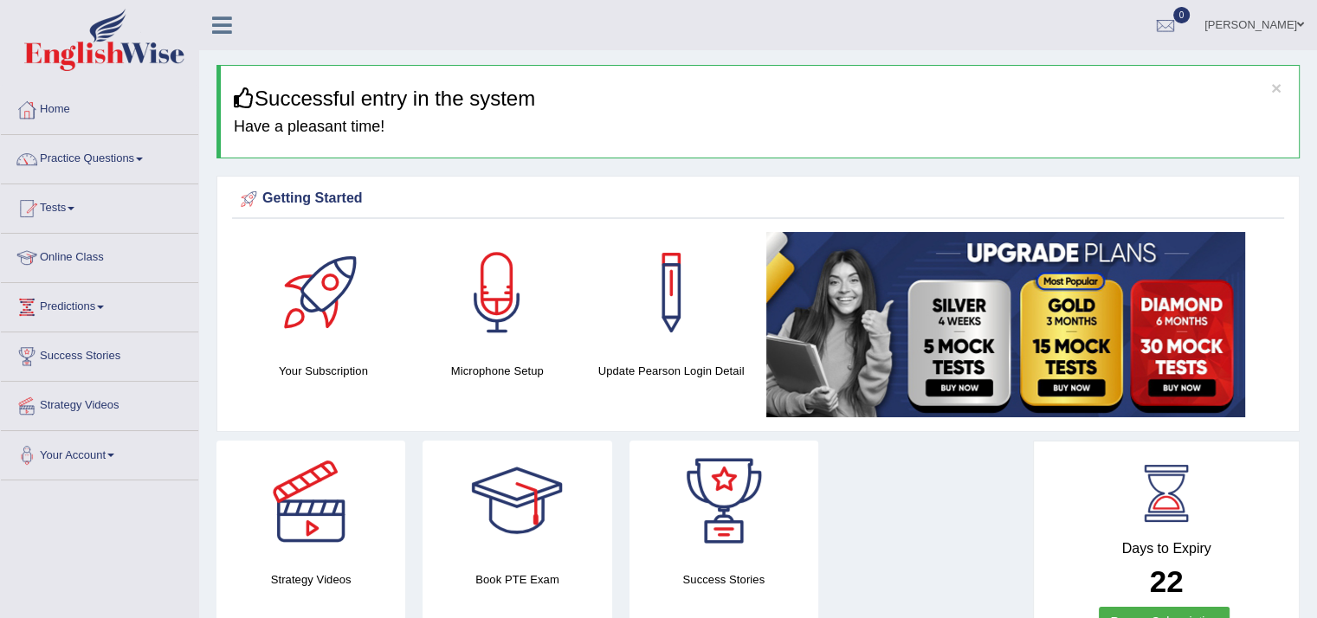
click at [132, 159] on link "Practice Questions" at bounding box center [99, 156] width 197 height 43
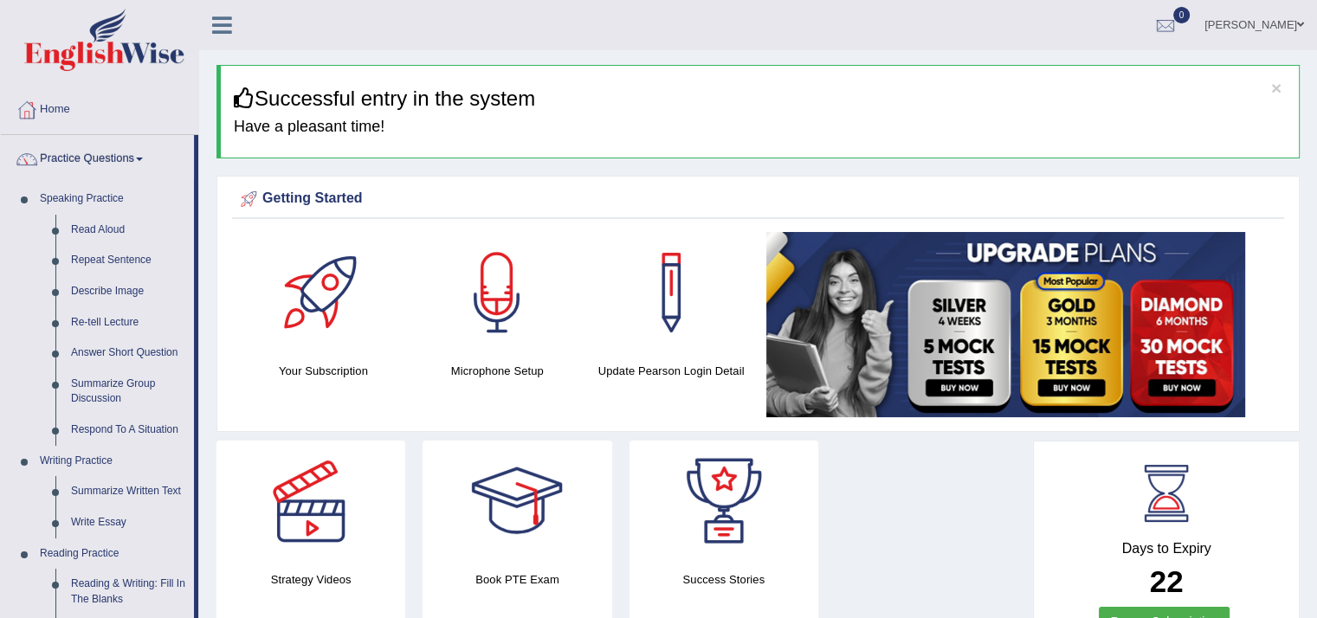
click at [100, 262] on link "Repeat Sentence" at bounding box center [128, 260] width 131 height 31
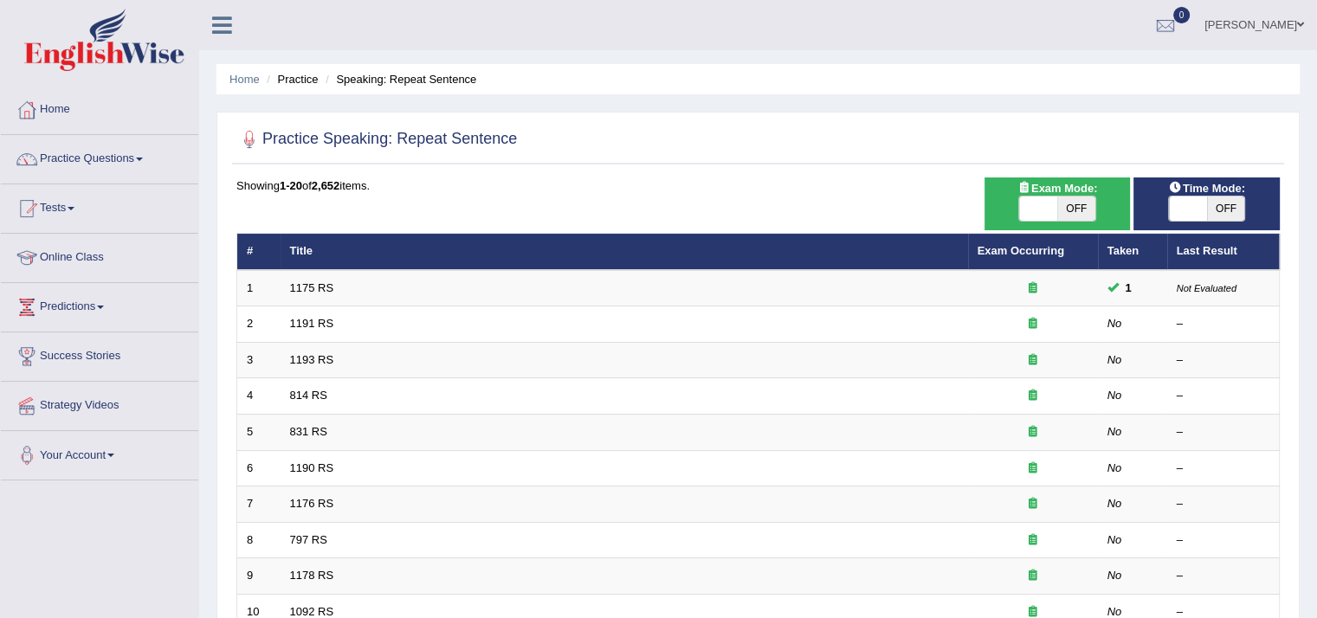
click at [1209, 206] on span "OFF" at bounding box center [1226, 209] width 38 height 24
checkbox input "true"
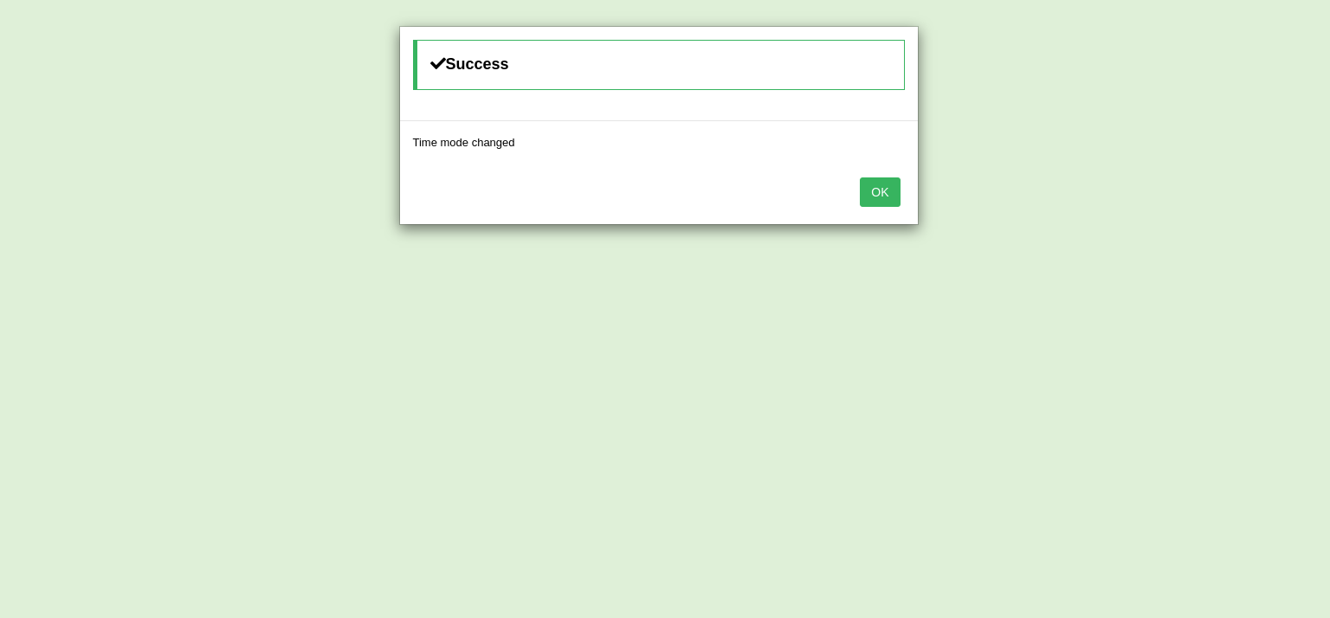
click at [863, 189] on button "OK" at bounding box center [880, 192] width 40 height 29
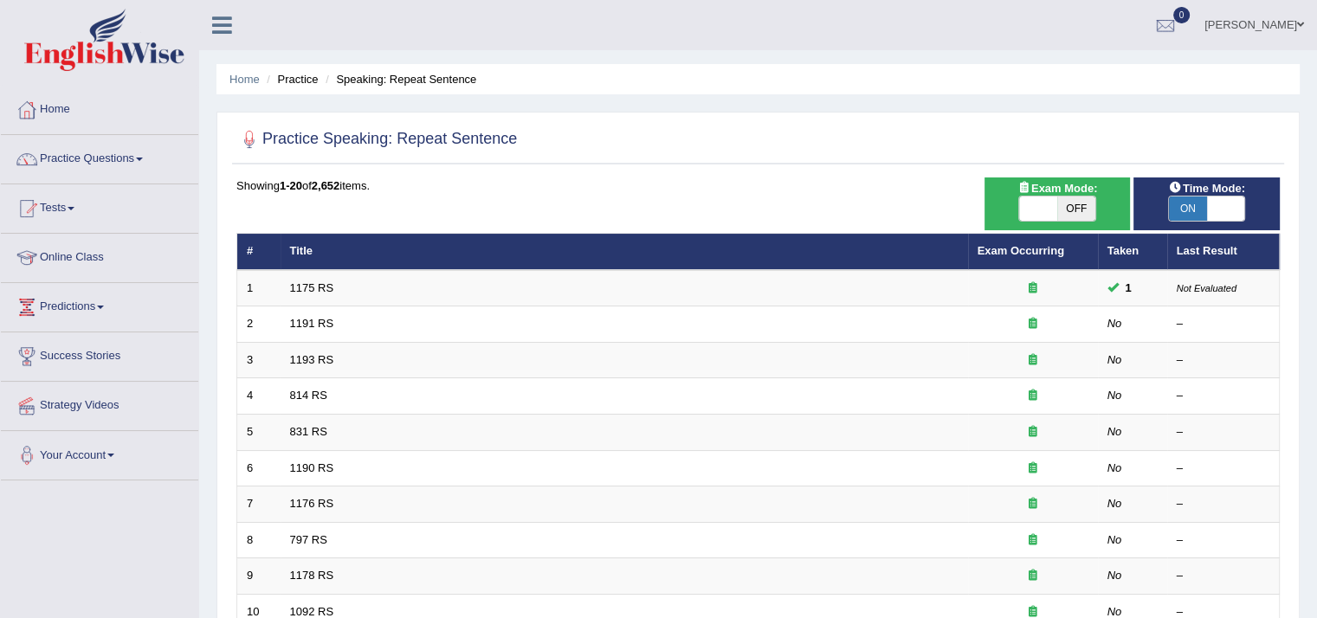
click at [314, 325] on link "1191 RS" at bounding box center [312, 323] width 44 height 13
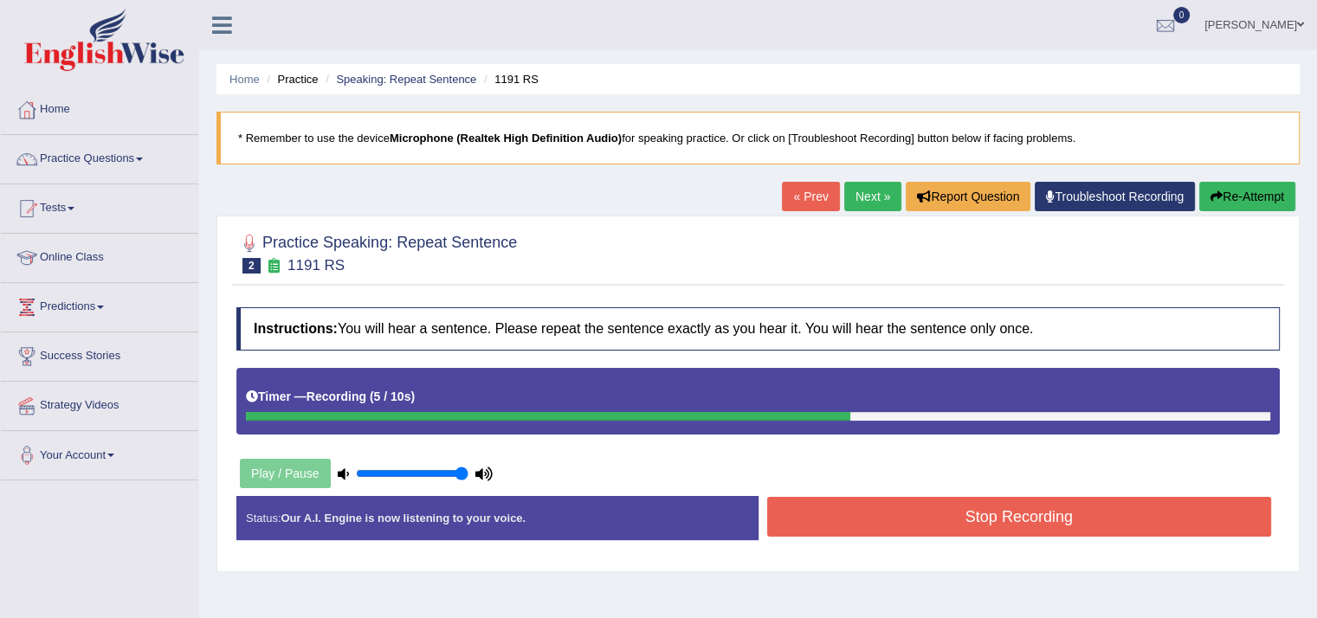
click at [977, 516] on button "Stop Recording" at bounding box center [1019, 517] width 505 height 40
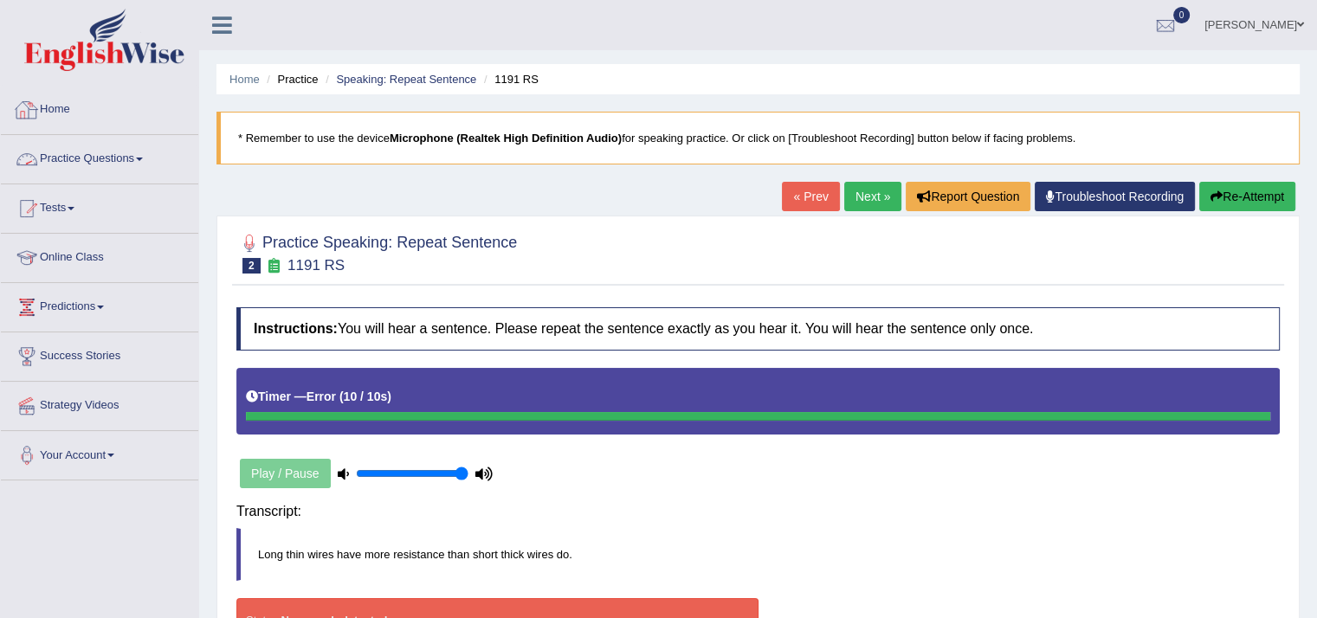
click at [129, 161] on link "Practice Questions" at bounding box center [99, 156] width 197 height 43
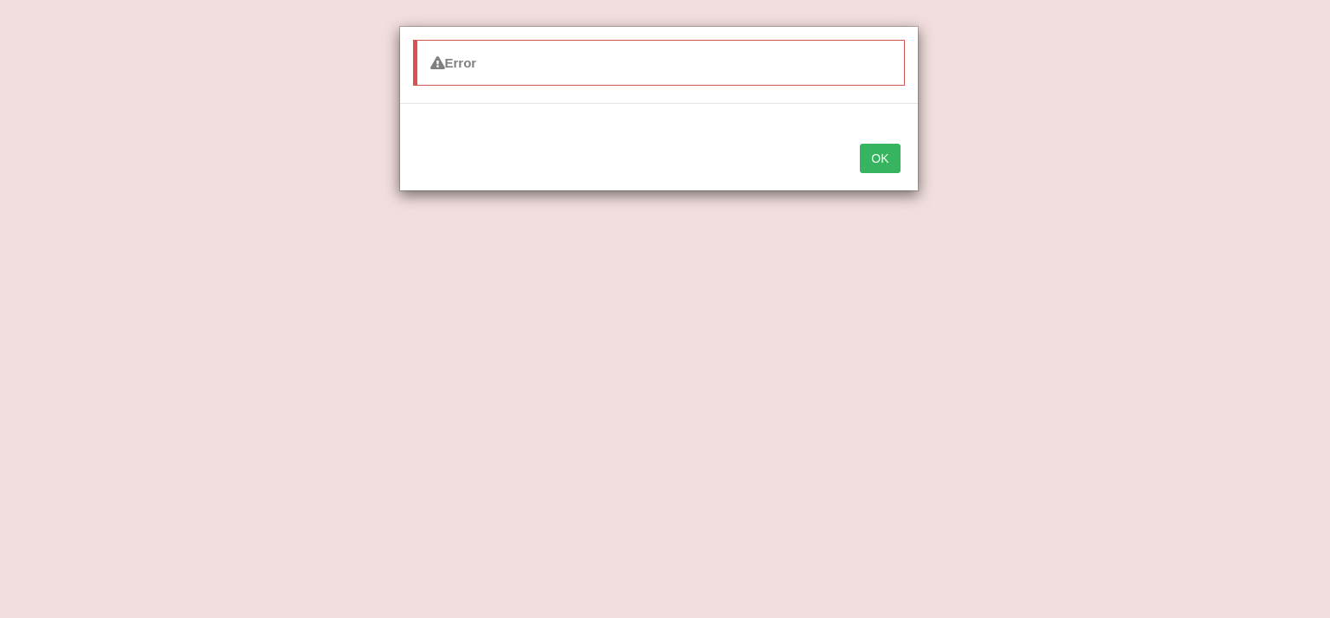
click at [883, 148] on button "OK" at bounding box center [880, 158] width 40 height 29
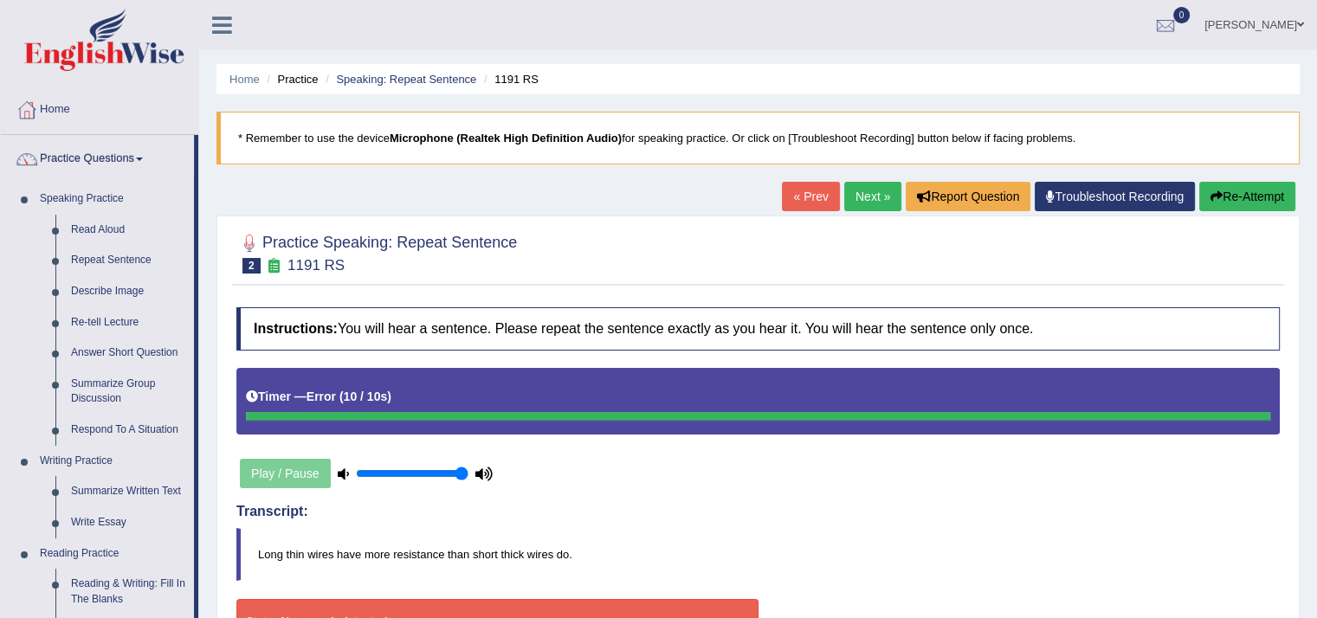
click at [104, 262] on link "Repeat Sentence" at bounding box center [128, 260] width 131 height 31
click at [103, 262] on link "Repeat Sentence" at bounding box center [128, 260] width 131 height 31
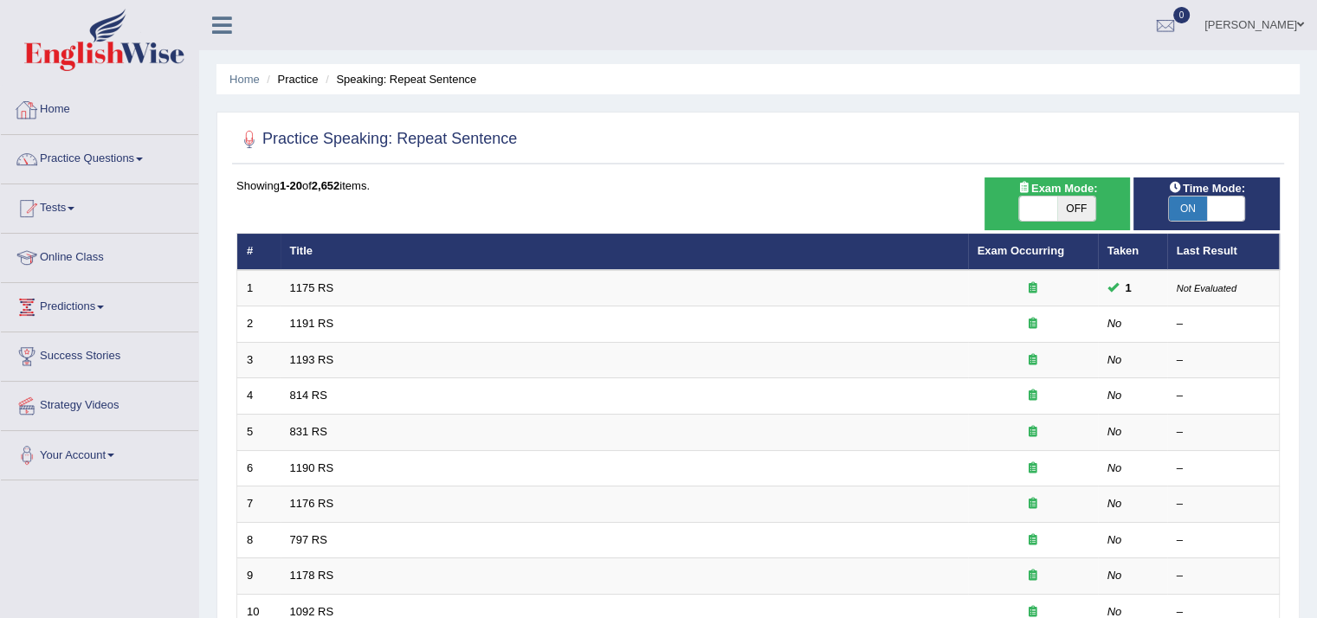
click at [44, 110] on link "Home" at bounding box center [99, 107] width 197 height 43
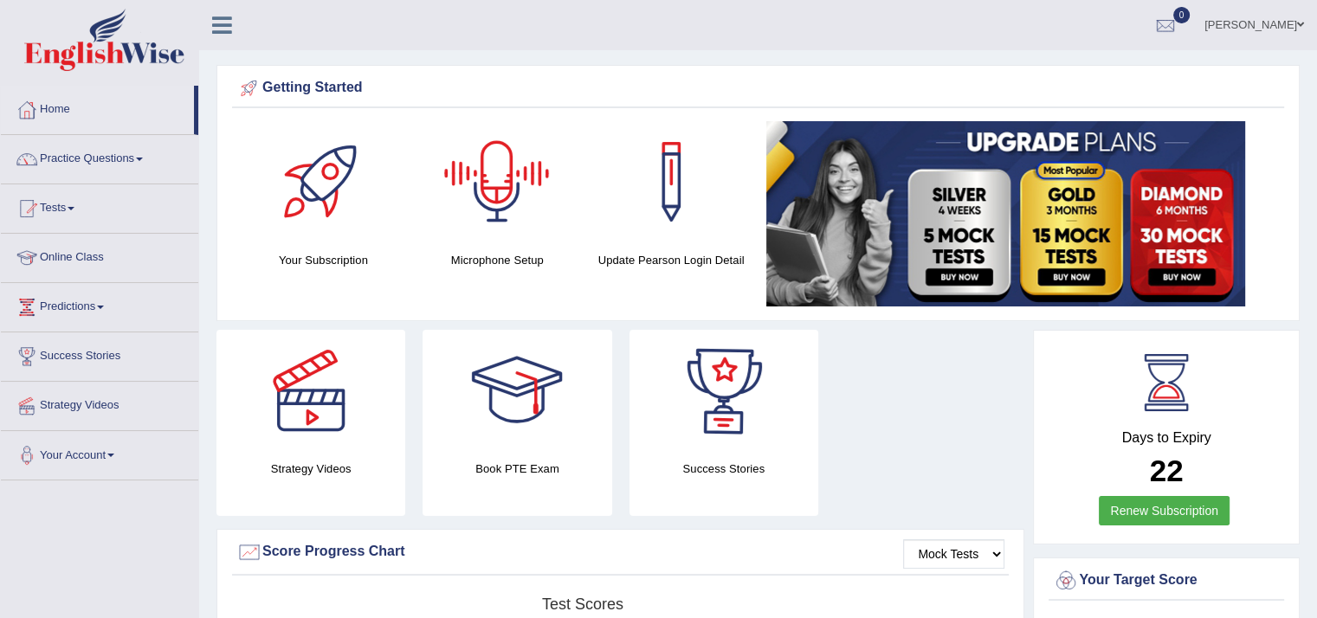
click at [482, 180] on div at bounding box center [497, 181] width 121 height 121
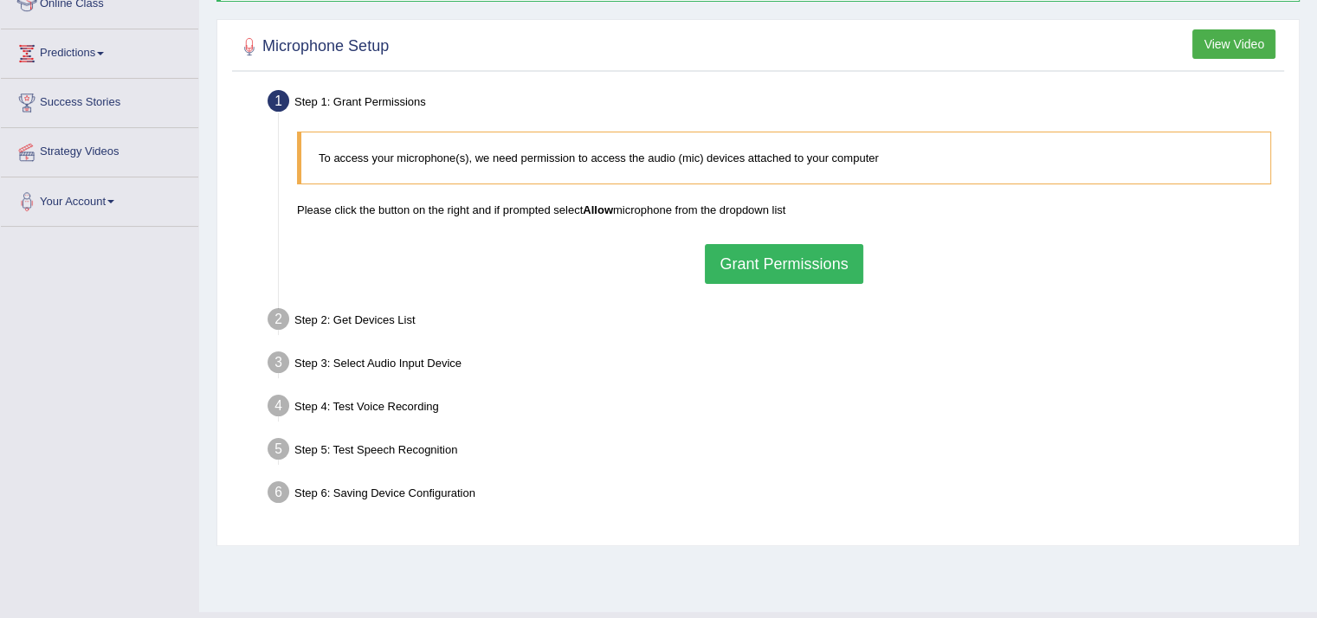
scroll to position [291, 0]
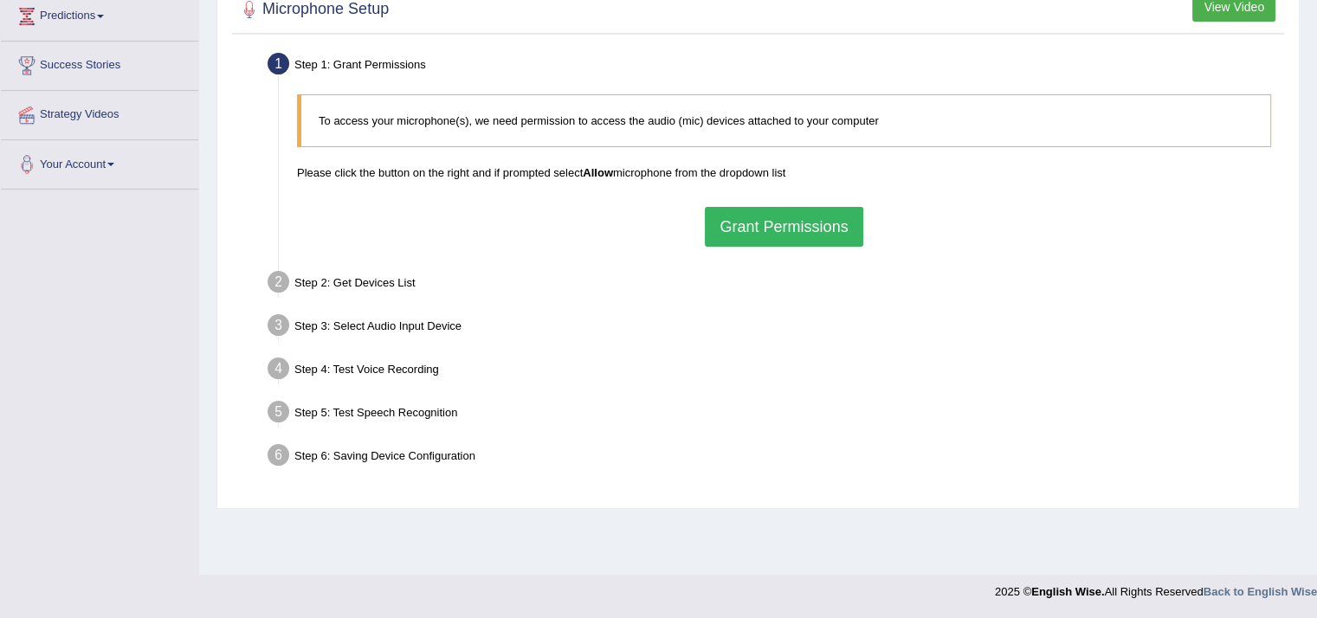
click at [793, 224] on button "Grant Permissions" at bounding box center [784, 227] width 158 height 40
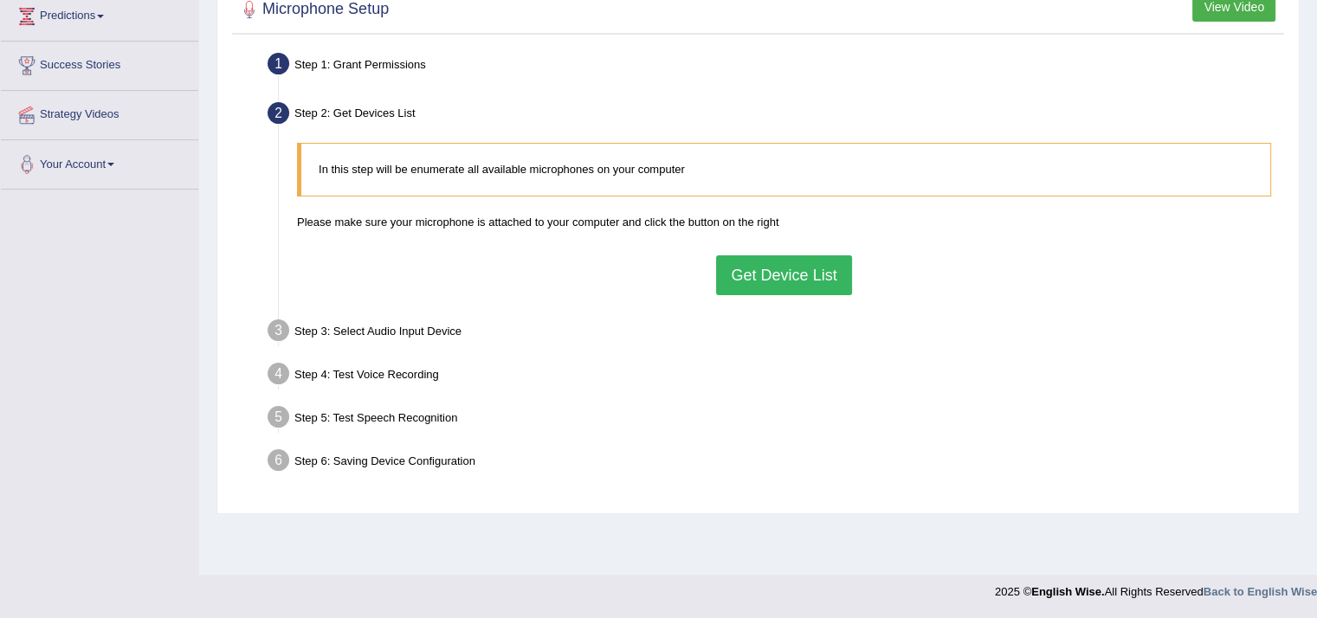
click at [771, 277] on button "Get Device List" at bounding box center [783, 275] width 135 height 40
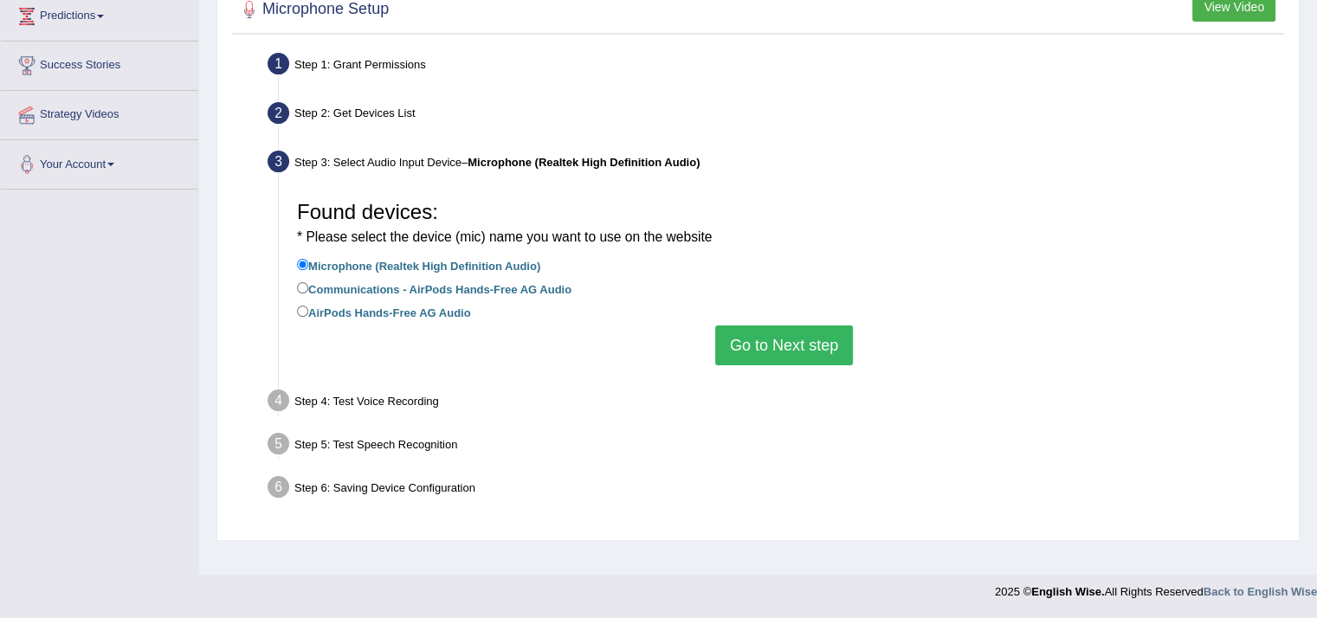
click at [393, 313] on label "AirPods Hands-Free AG Audio" at bounding box center [384, 311] width 174 height 19
click at [308, 313] on input "AirPods Hands-Free AG Audio" at bounding box center [302, 311] width 11 height 11
radio input "true"
click at [759, 354] on button "Go to Next step" at bounding box center [784, 346] width 138 height 40
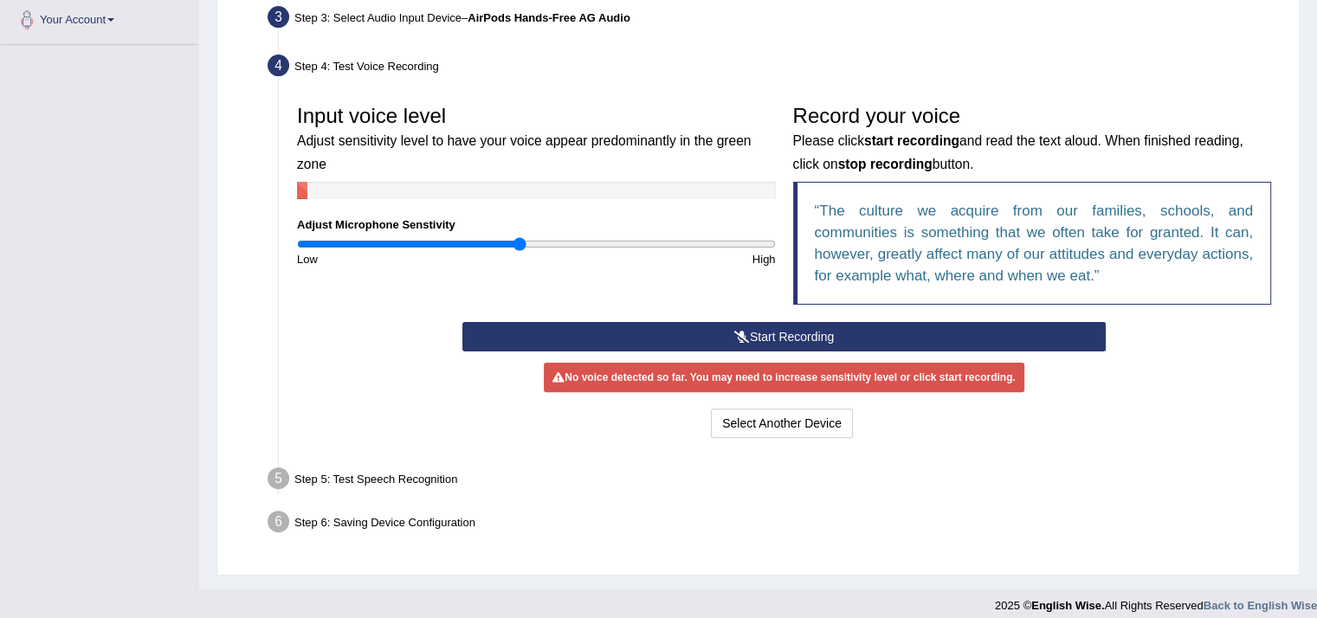
scroll to position [447, 0]
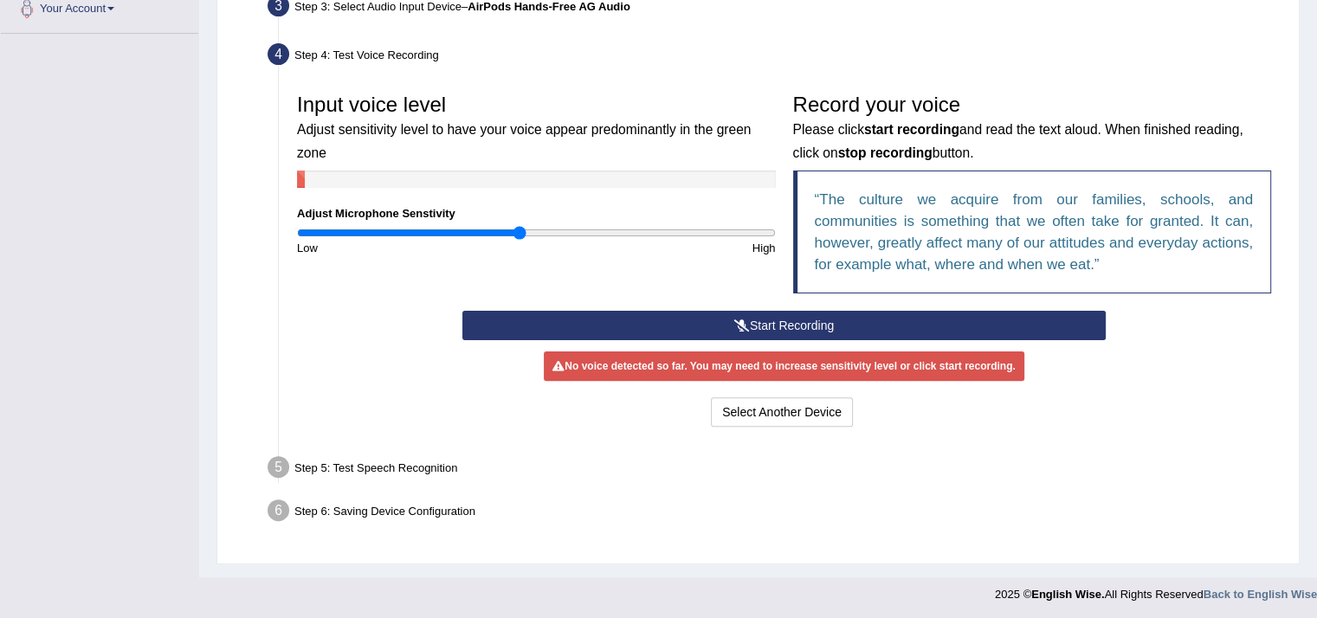
click at [769, 320] on button "Start Recording" at bounding box center [783, 325] width 643 height 29
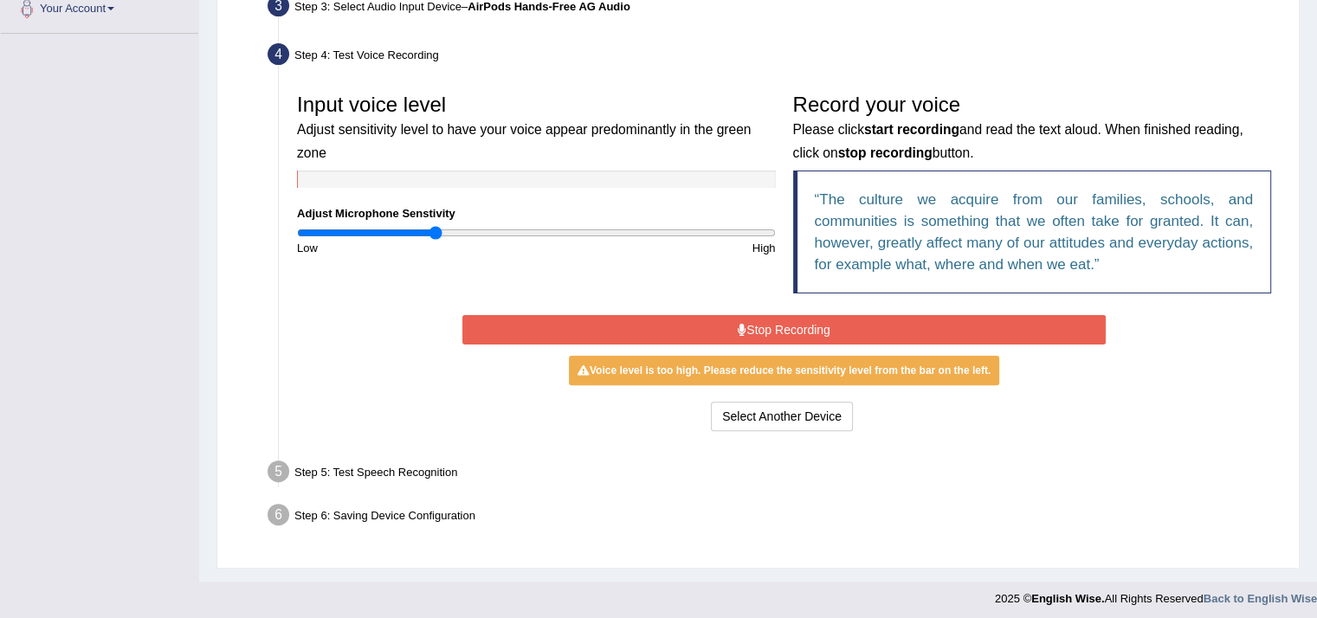
click at [437, 235] on input "range" at bounding box center [536, 233] width 479 height 14
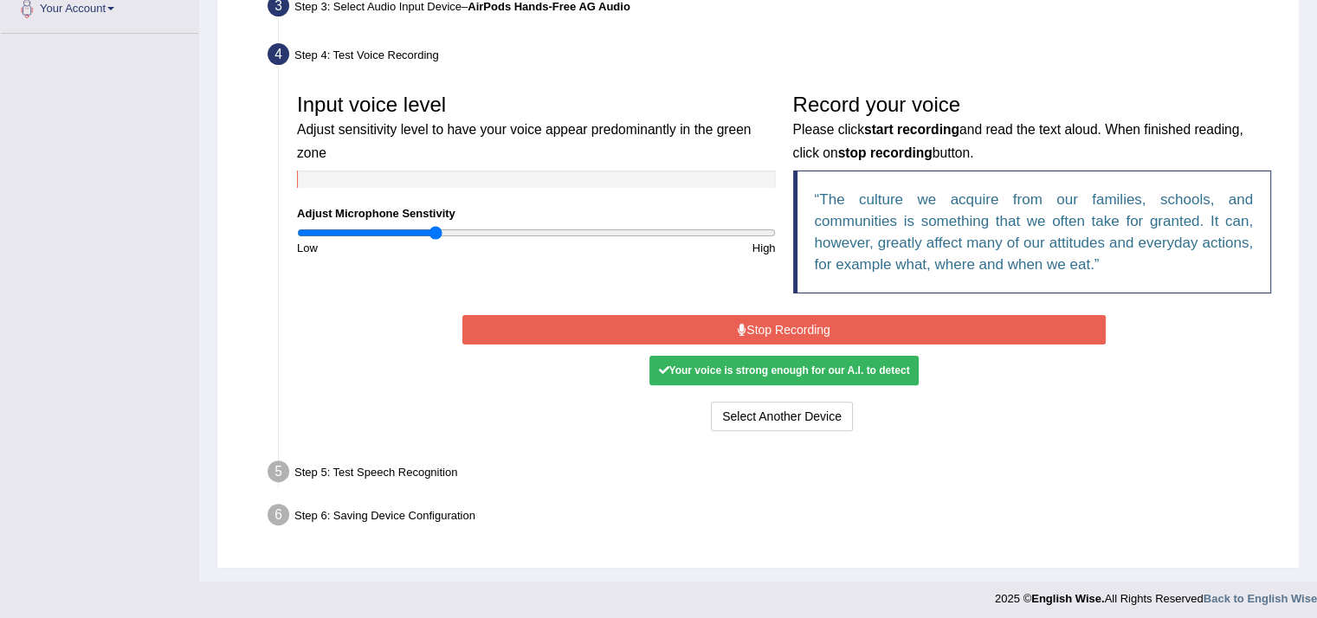
click at [742, 335] on button "Stop Recording" at bounding box center [783, 329] width 643 height 29
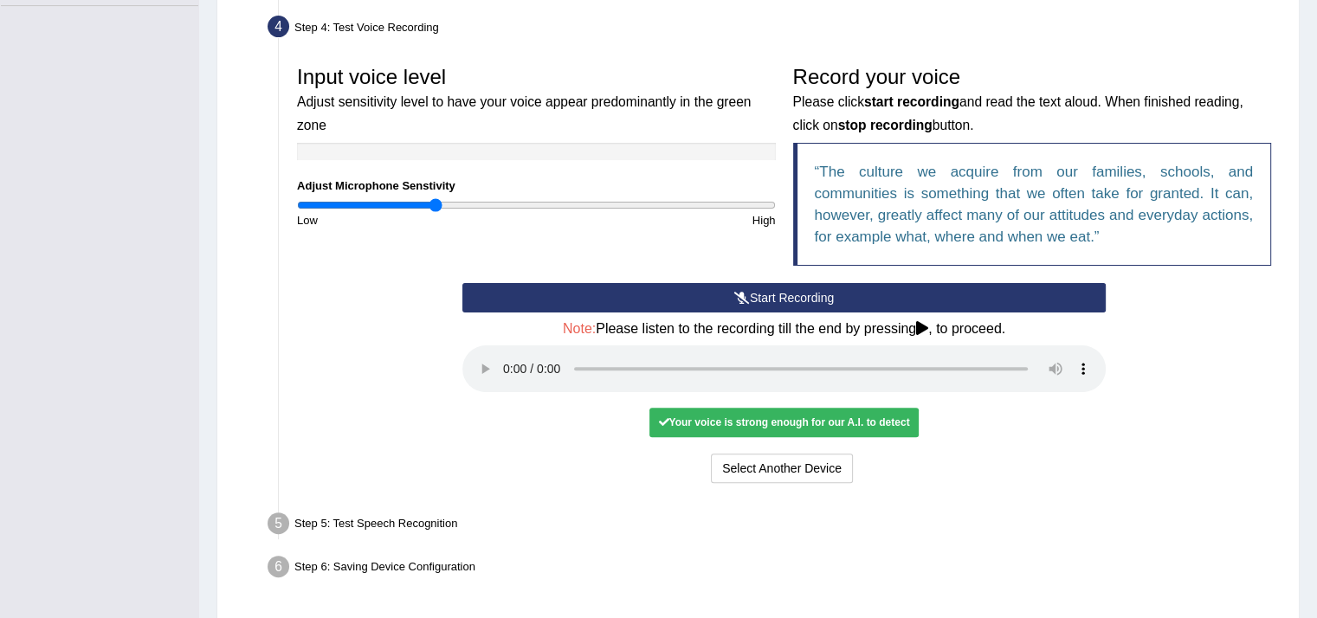
scroll to position [531, 0]
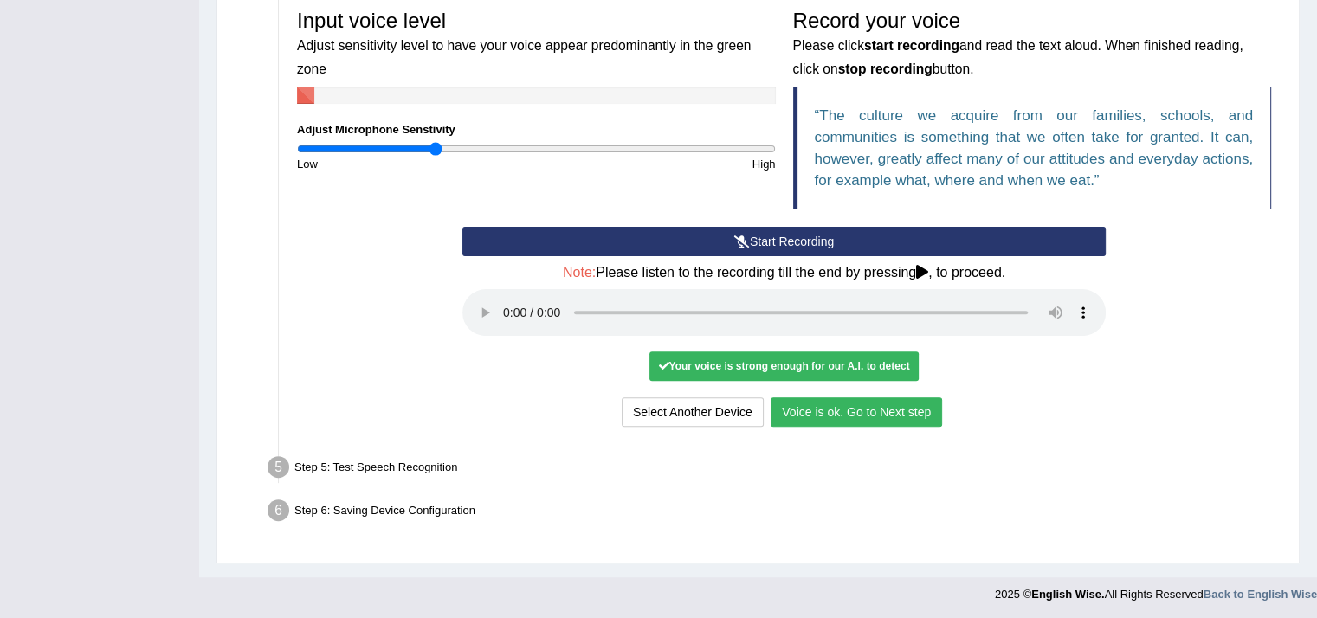
click at [844, 236] on button "Start Recording" at bounding box center [783, 241] width 643 height 29
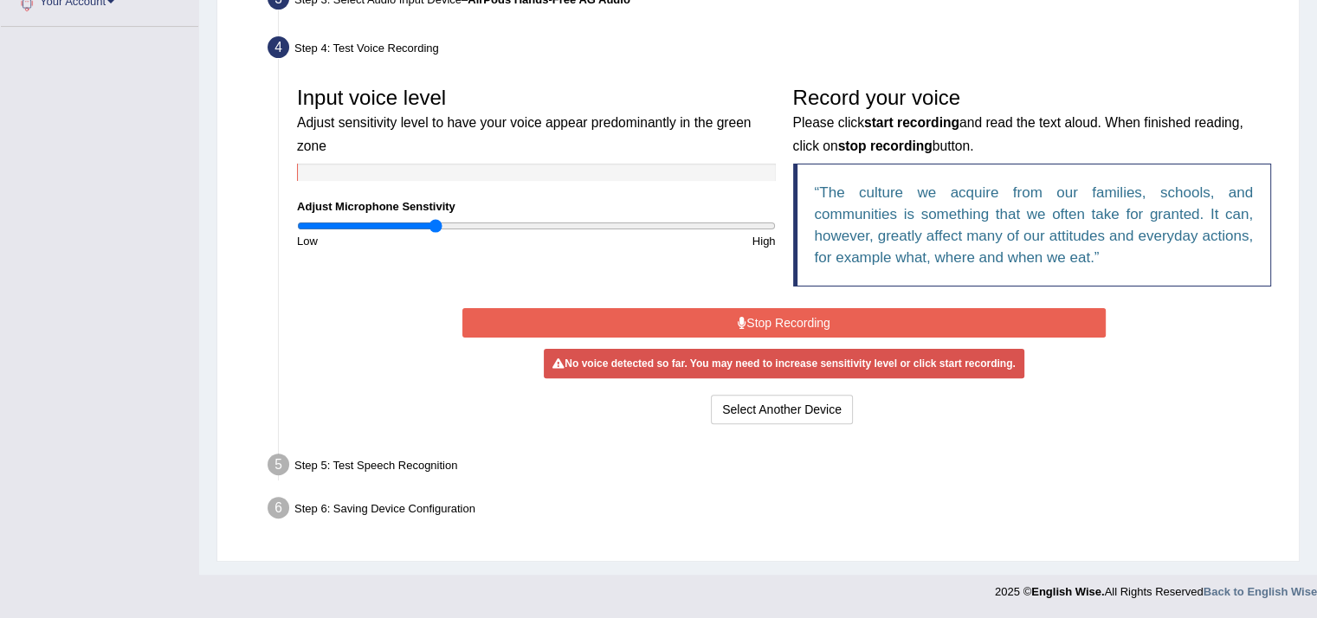
scroll to position [451, 0]
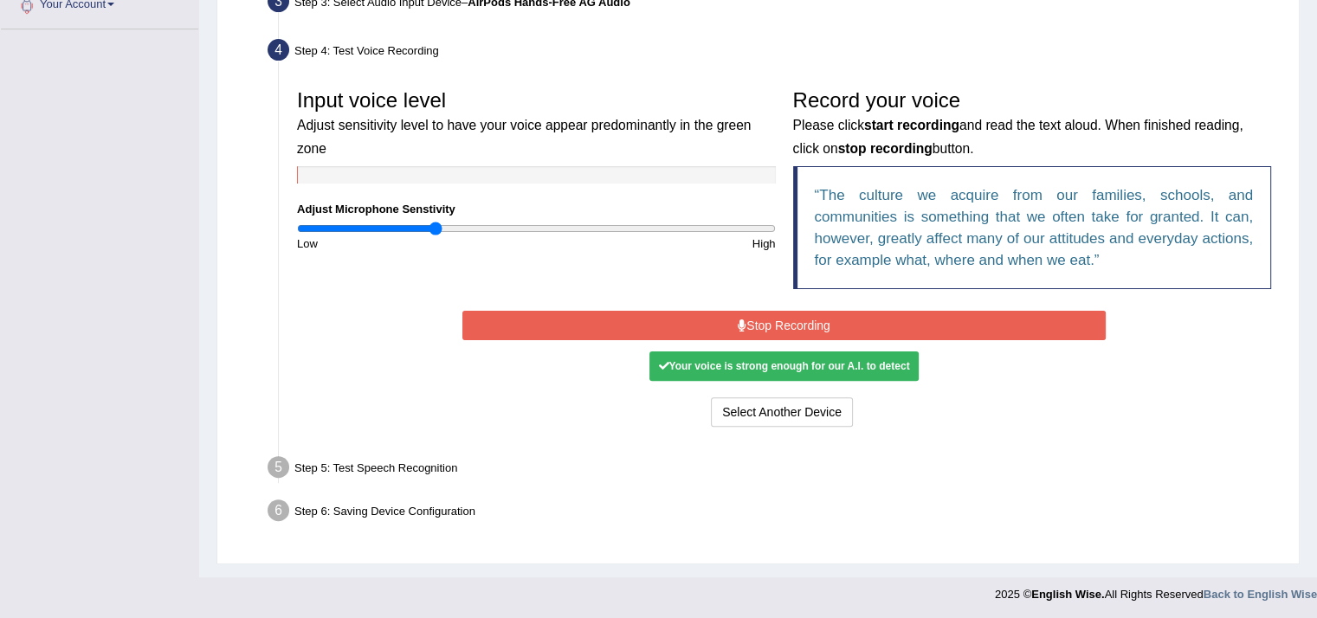
click at [771, 323] on button "Stop Recording" at bounding box center [783, 325] width 643 height 29
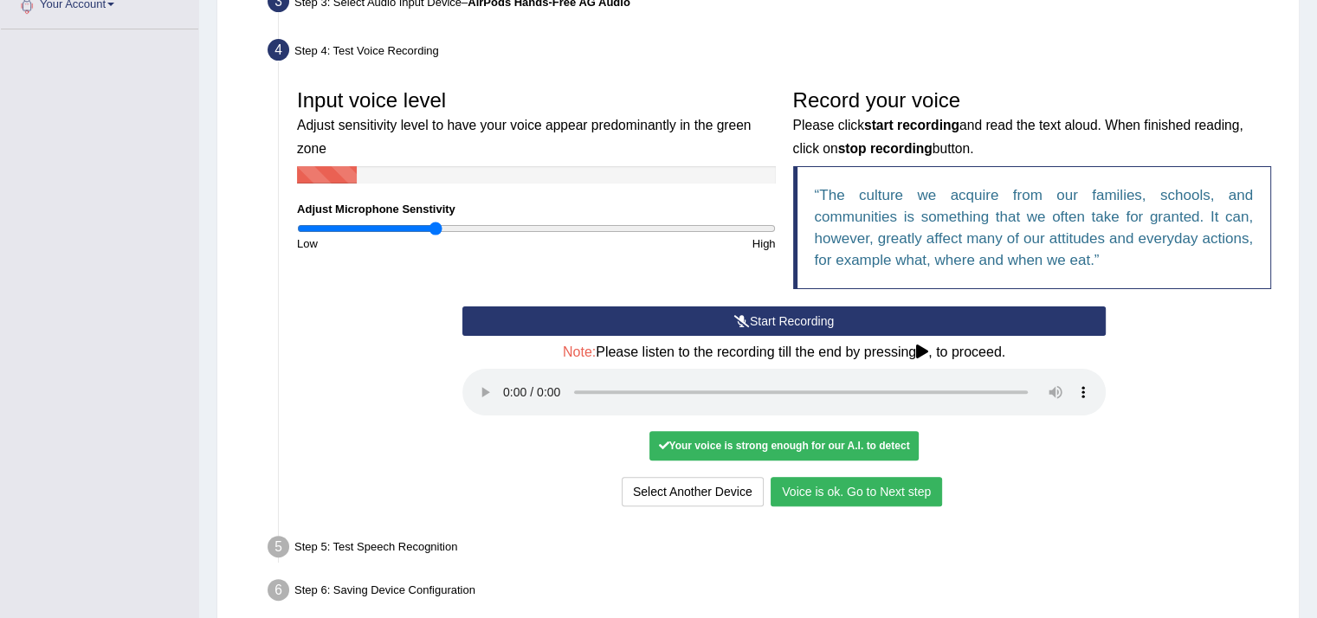
click at [701, 314] on button "Start Recording" at bounding box center [783, 321] width 643 height 29
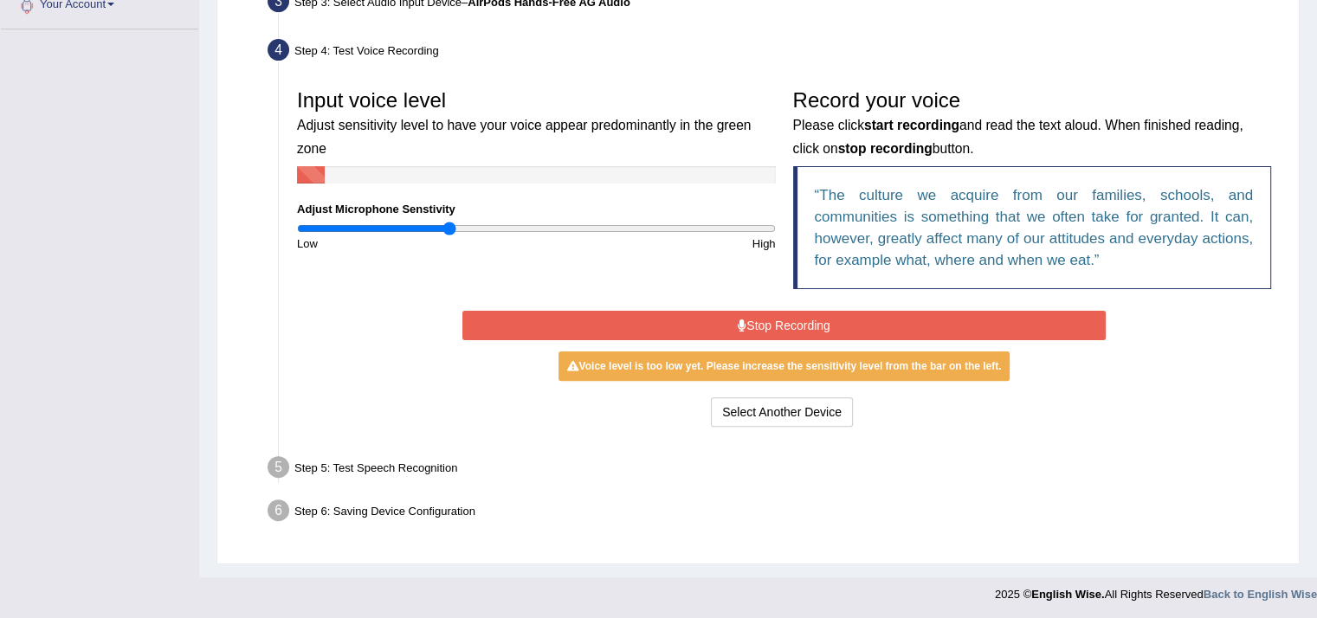
click at [449, 230] on input "range" at bounding box center [536, 229] width 479 height 14
click at [648, 323] on button "Stop Recording" at bounding box center [783, 325] width 643 height 29
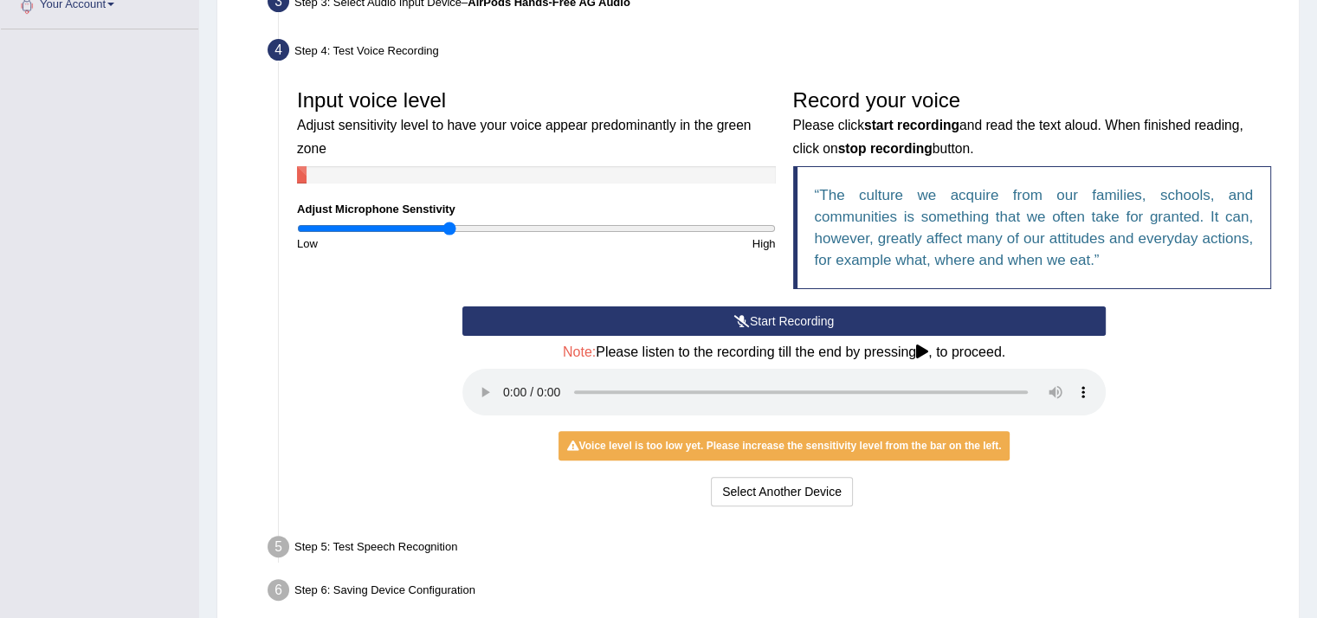
click at [649, 323] on button "Start Recording" at bounding box center [783, 321] width 643 height 29
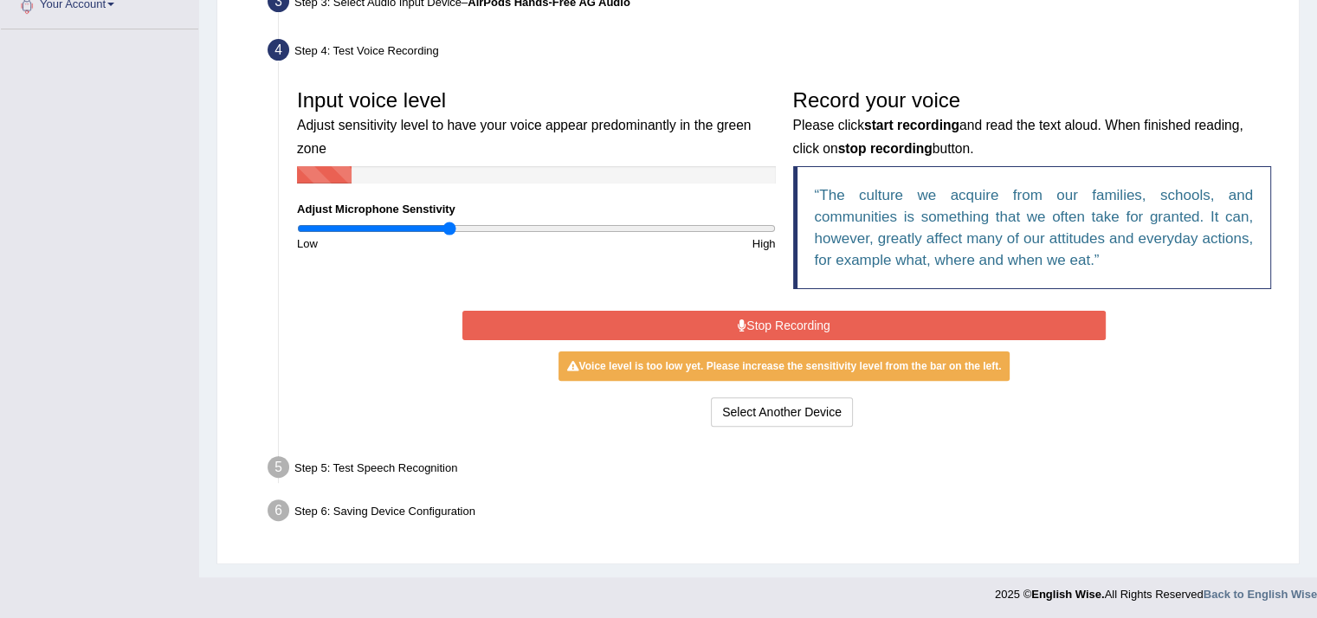
click at [648, 323] on button "Stop Recording" at bounding box center [783, 325] width 643 height 29
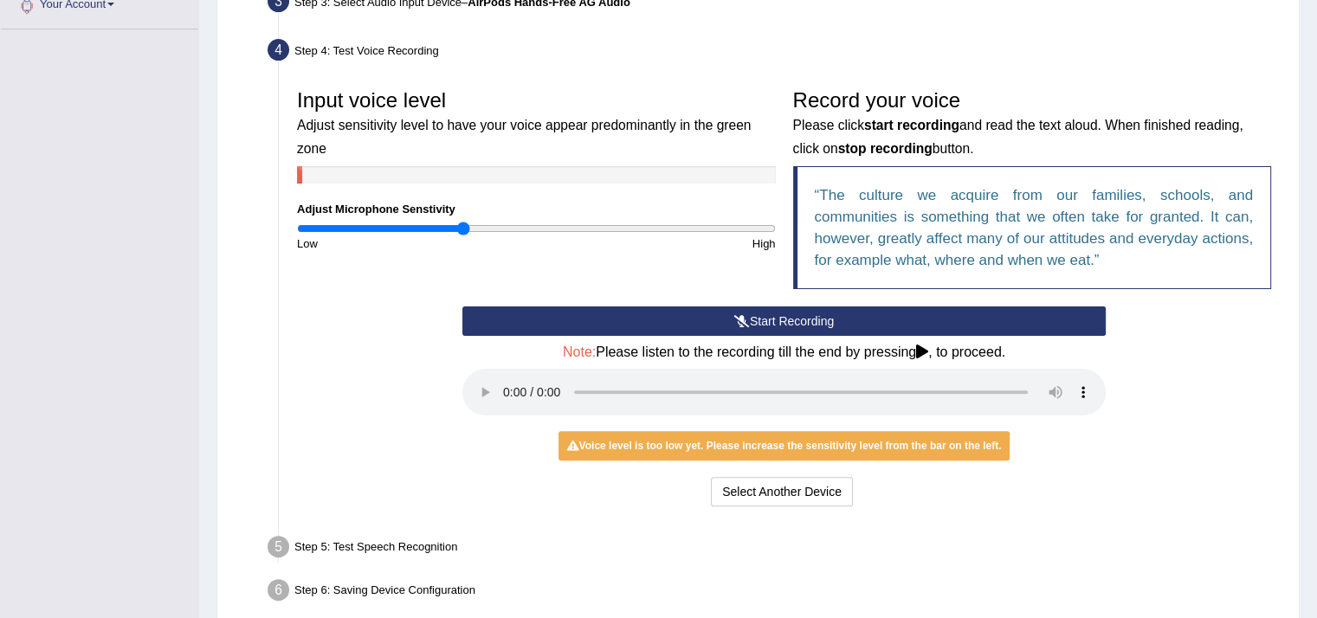
click at [462, 229] on input "range" at bounding box center [536, 229] width 479 height 14
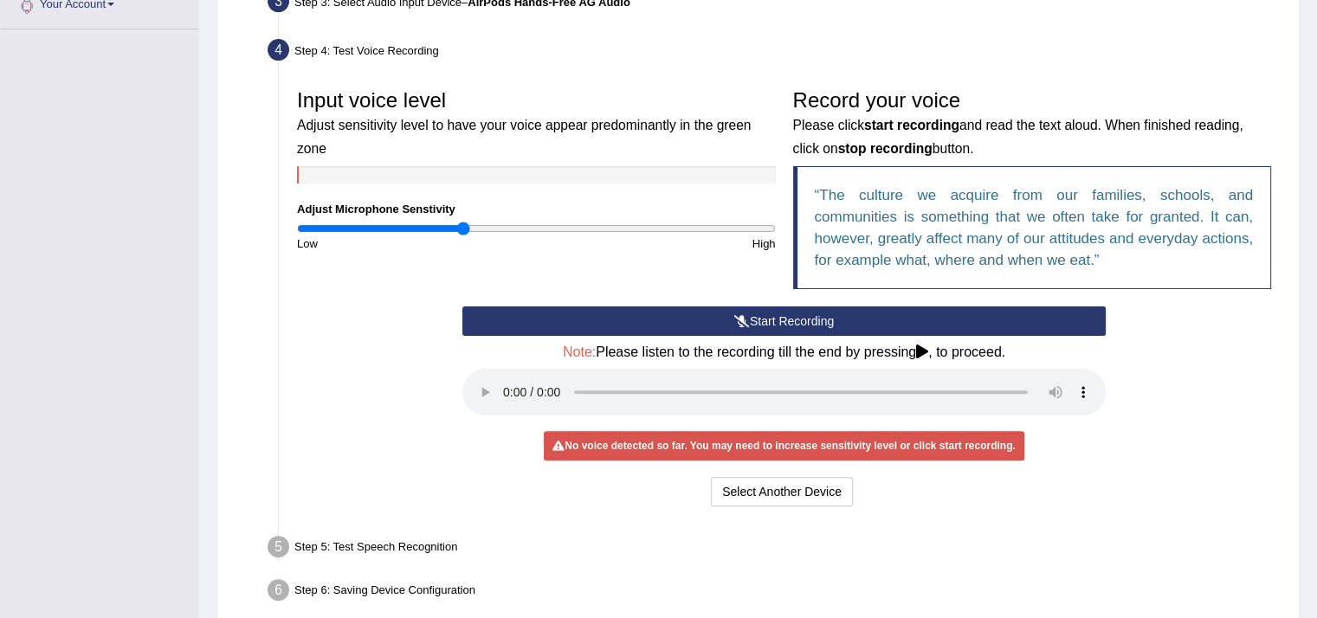
click at [582, 314] on button "Start Recording" at bounding box center [783, 321] width 643 height 29
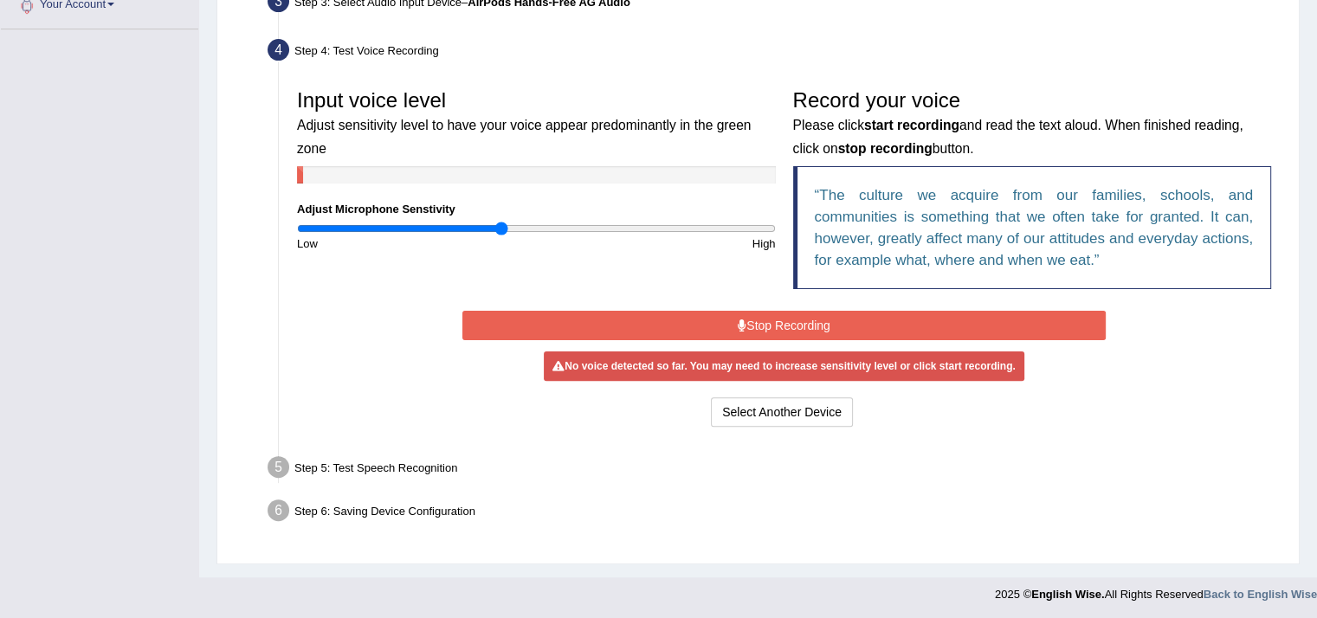
click at [501, 230] on input "range" at bounding box center [536, 229] width 479 height 14
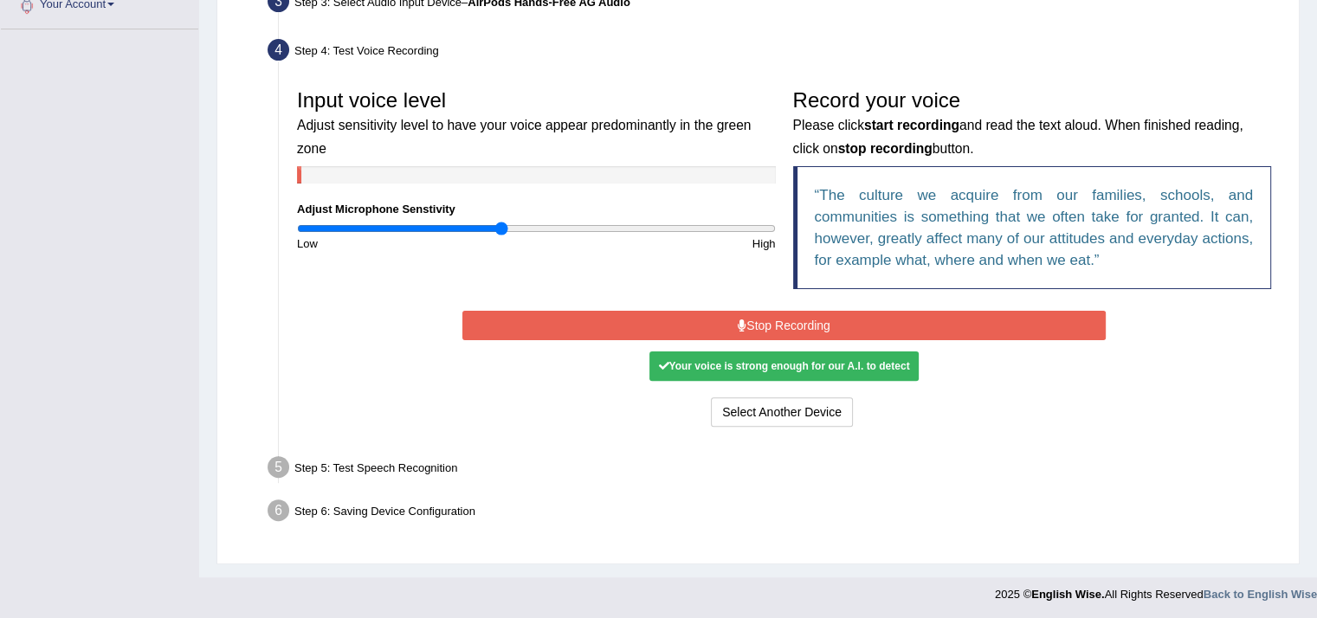
click at [637, 319] on button "Stop Recording" at bounding box center [783, 325] width 643 height 29
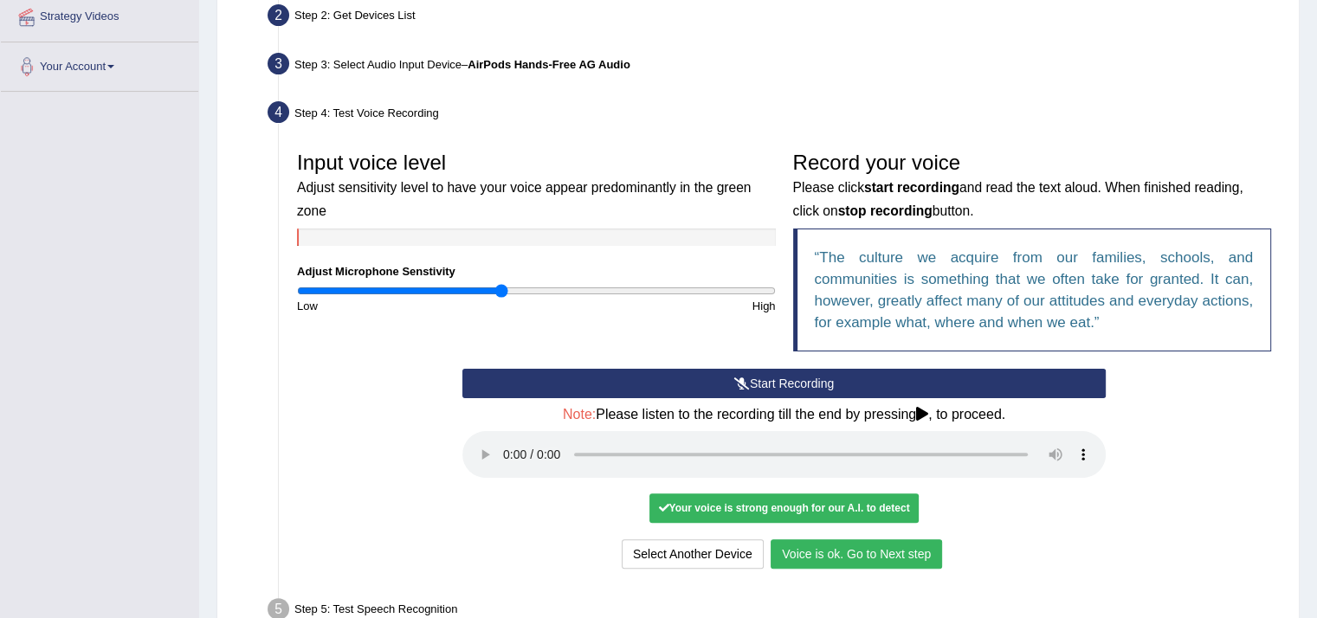
scroll to position [372, 0]
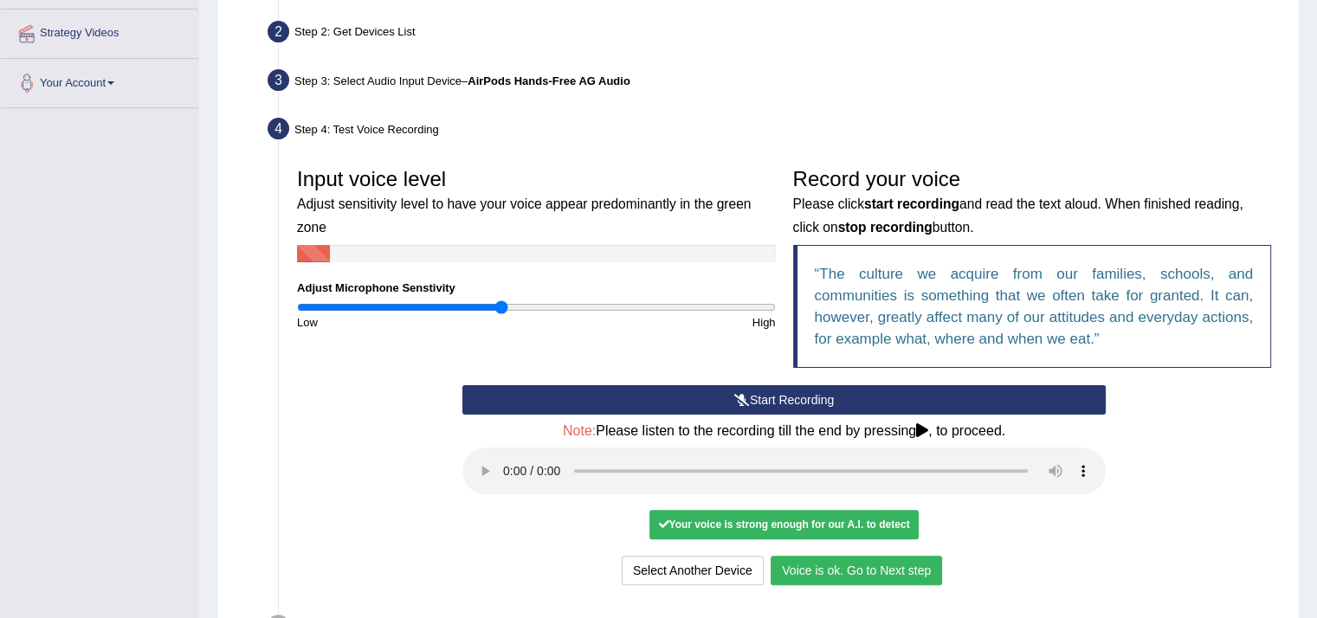
click at [662, 396] on button "Start Recording" at bounding box center [783, 399] width 643 height 29
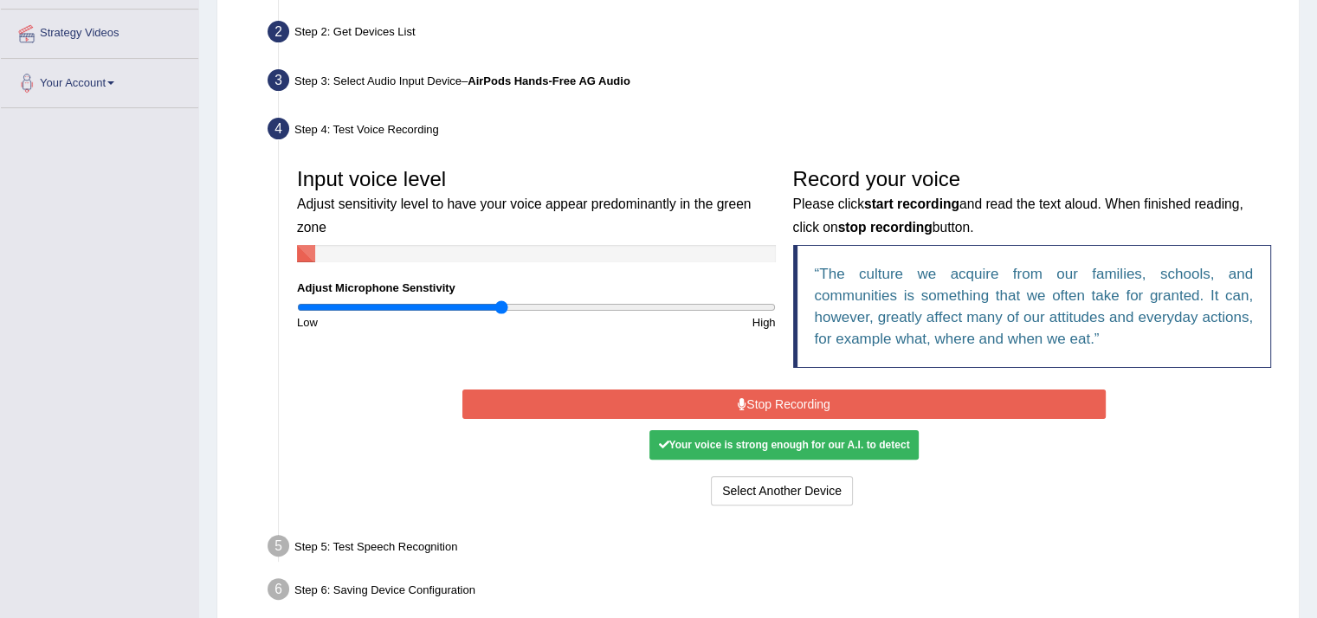
click at [664, 395] on button "Stop Recording" at bounding box center [783, 404] width 643 height 29
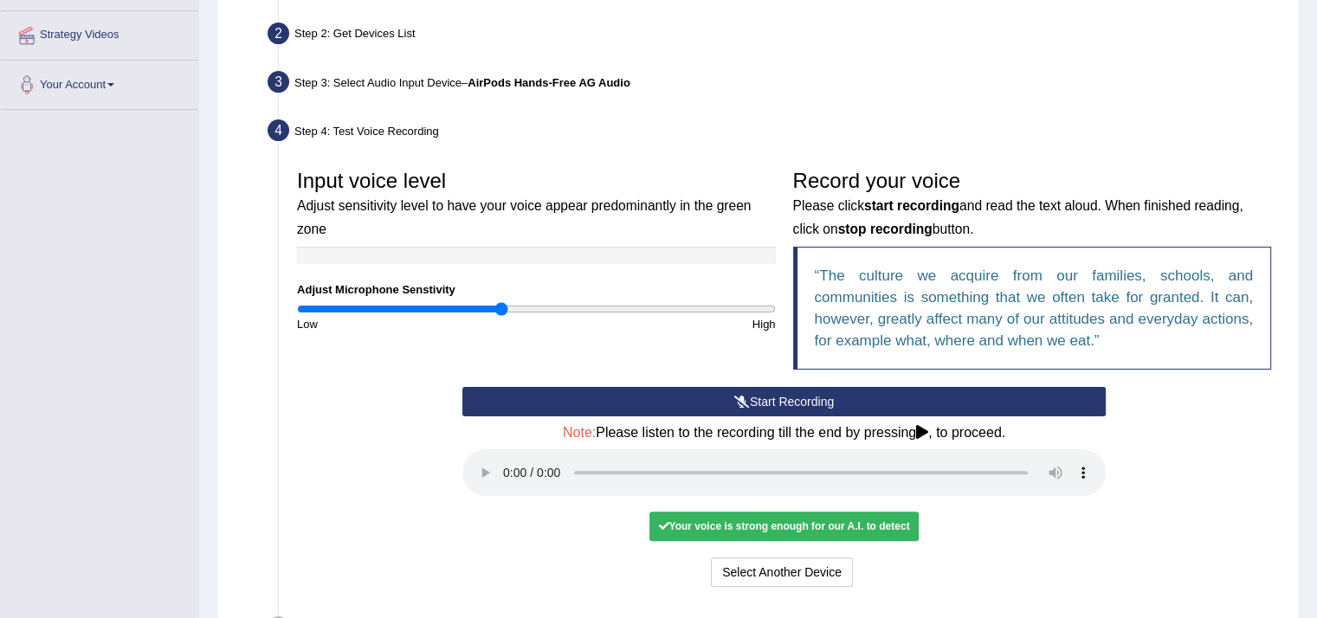
scroll to position [346, 0]
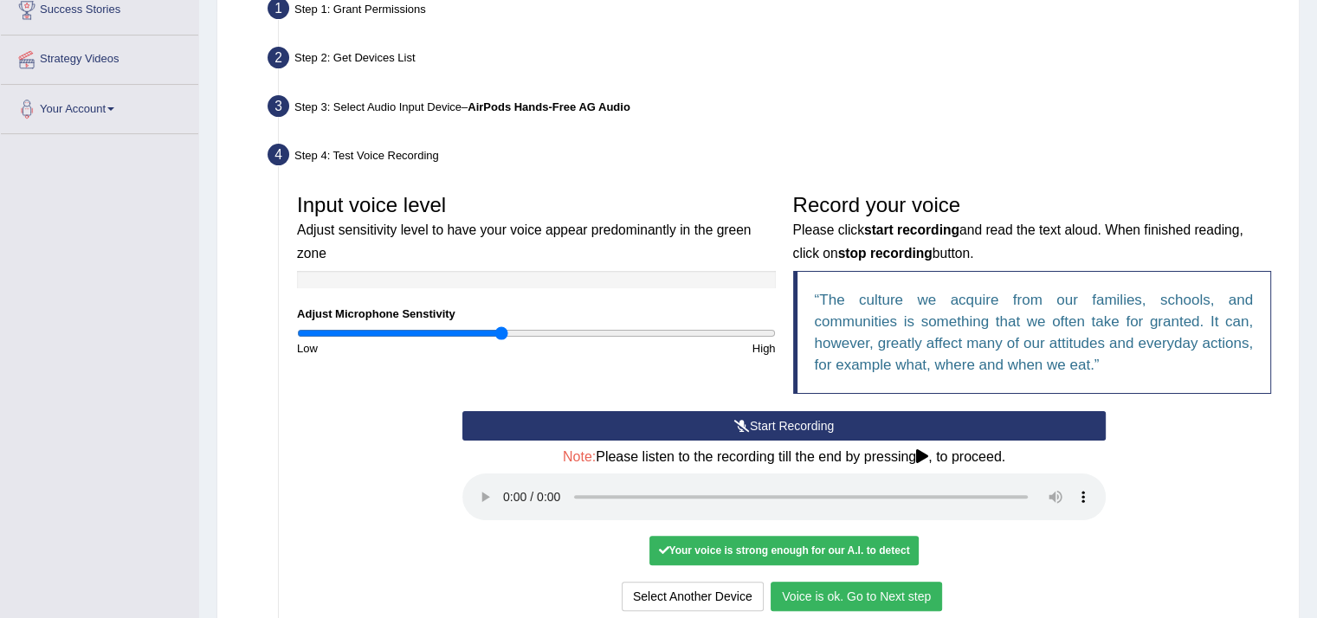
click at [670, 418] on button "Start Recording" at bounding box center [783, 425] width 643 height 29
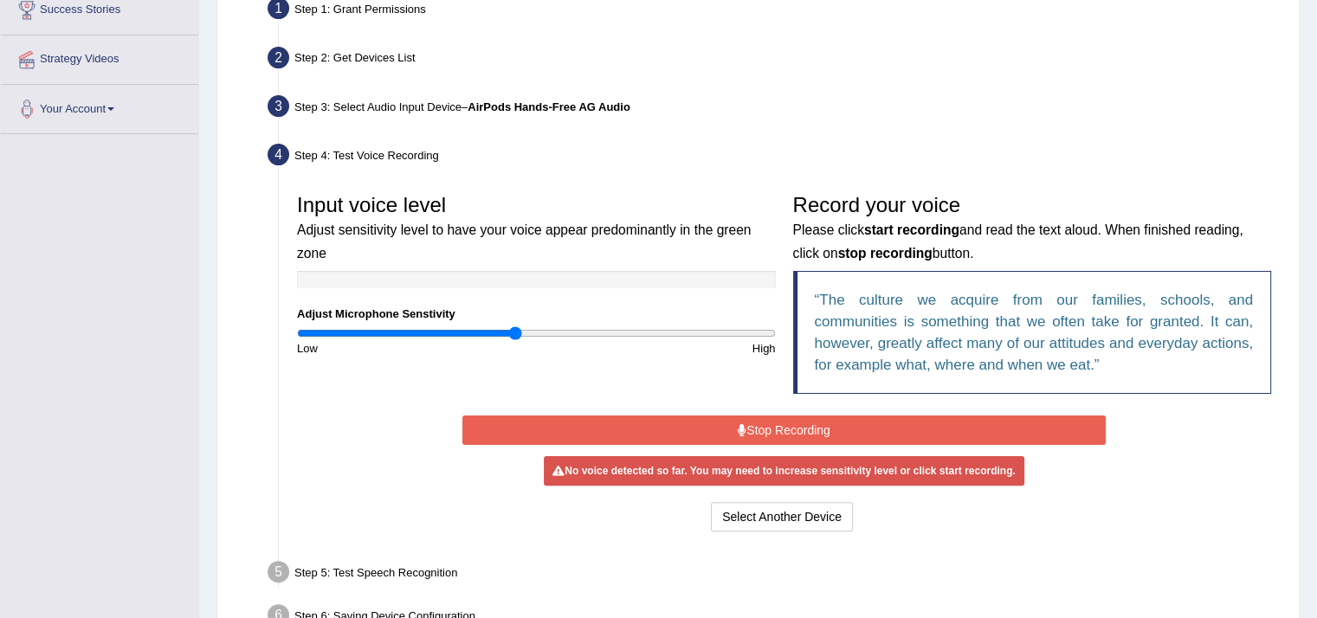
drag, startPoint x: 504, startPoint y: 331, endPoint x: 516, endPoint y: 333, distance: 12.4
type input "0.92"
click at [516, 333] on input "range" at bounding box center [536, 334] width 479 height 14
click at [651, 428] on button "Stop Recording" at bounding box center [783, 430] width 643 height 29
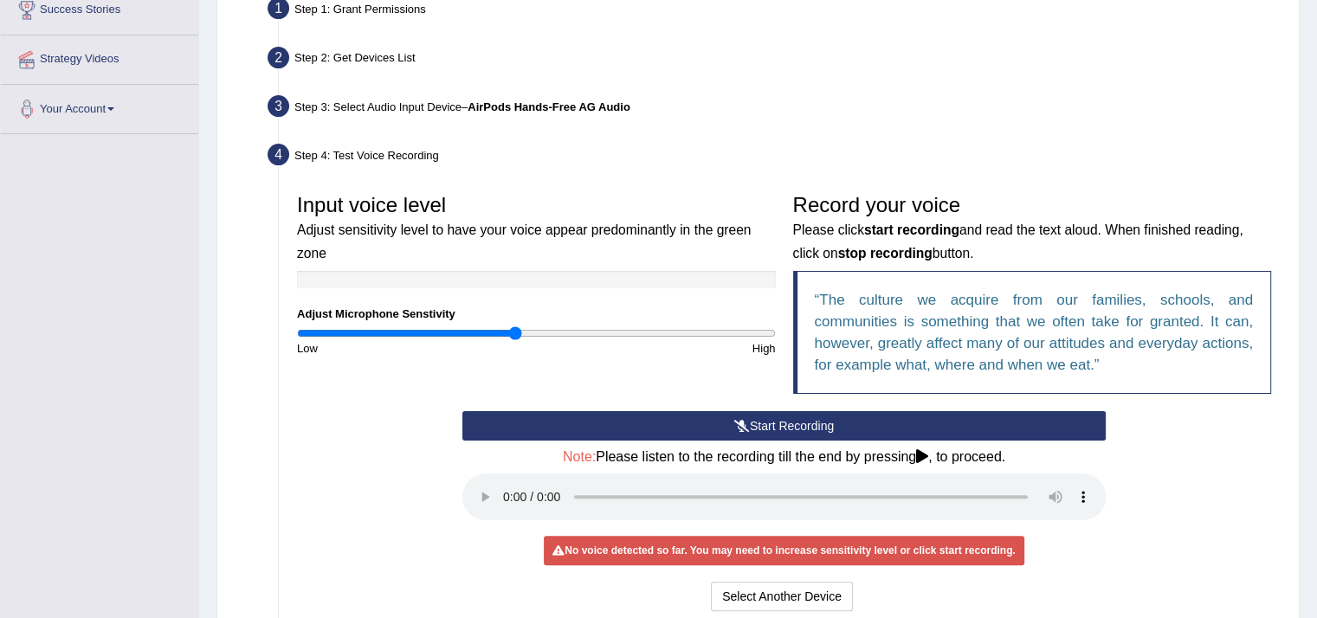
click at [651, 428] on button "Start Recording" at bounding box center [783, 425] width 643 height 29
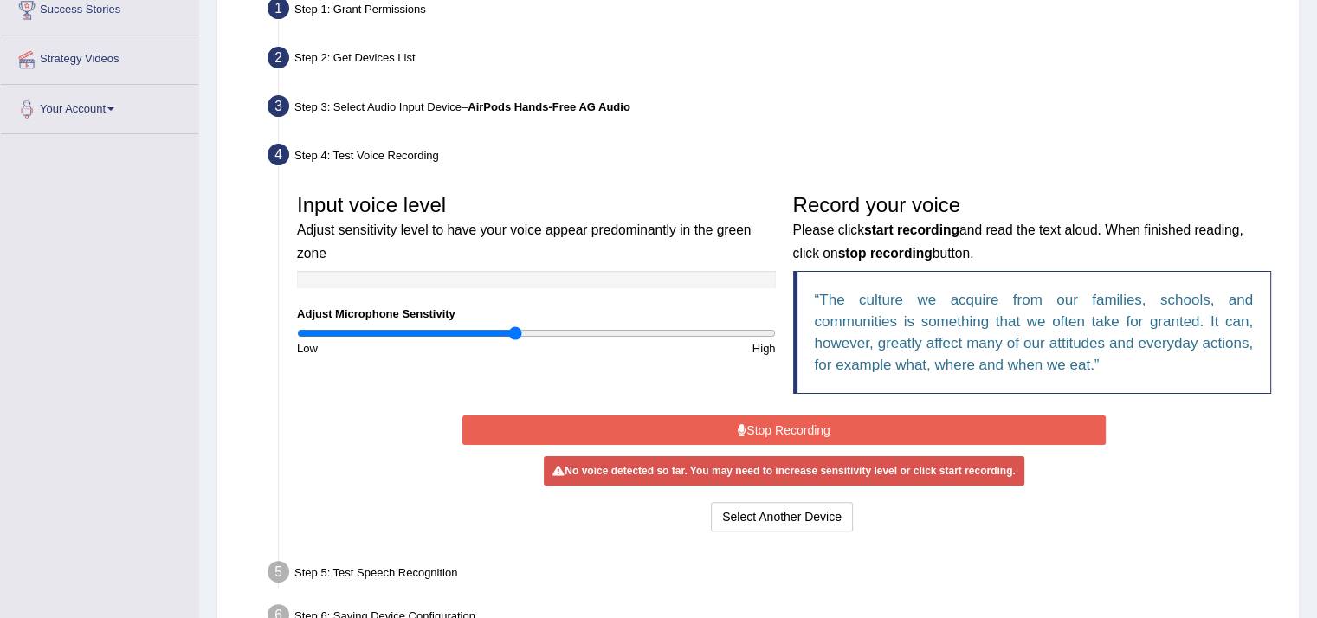
click at [655, 428] on button "Stop Recording" at bounding box center [783, 430] width 643 height 29
